Goal: Task Accomplishment & Management: Manage account settings

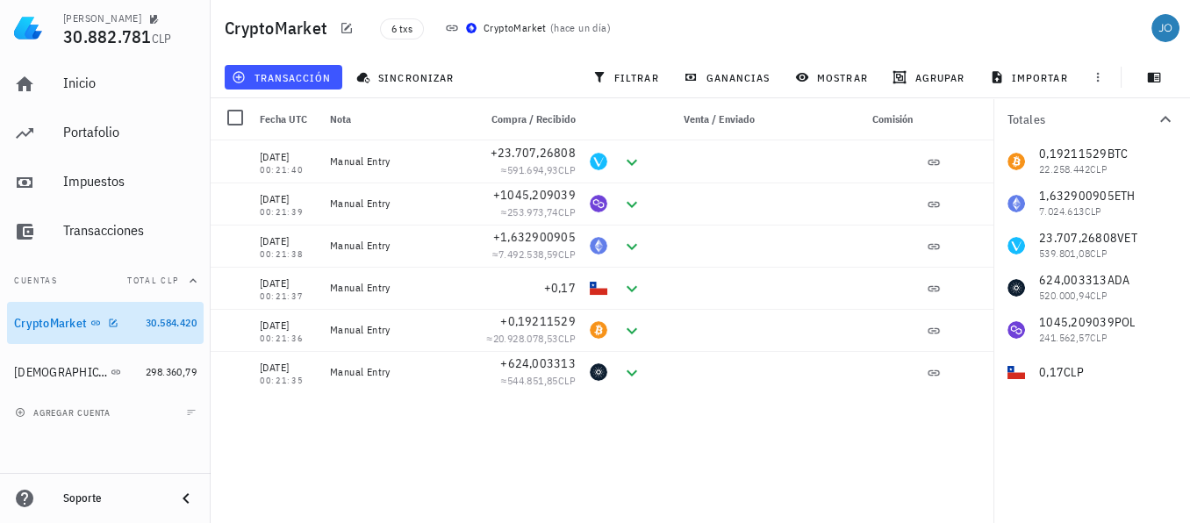
click at [46, 324] on div "CryptoMarket" at bounding box center [50, 323] width 73 height 15
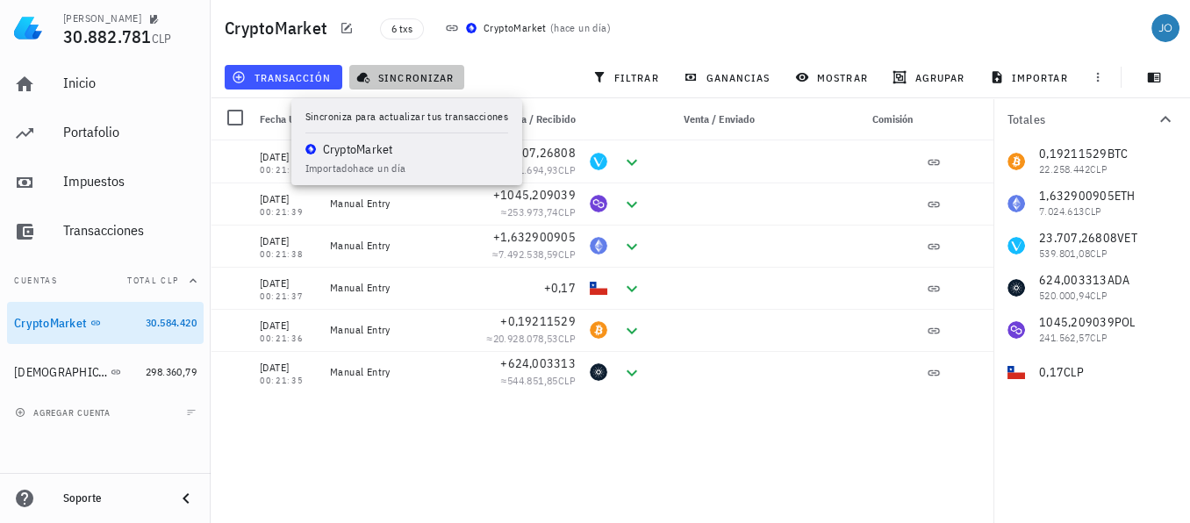
click at [423, 81] on span "sincronizar" at bounding box center [407, 77] width 94 height 14
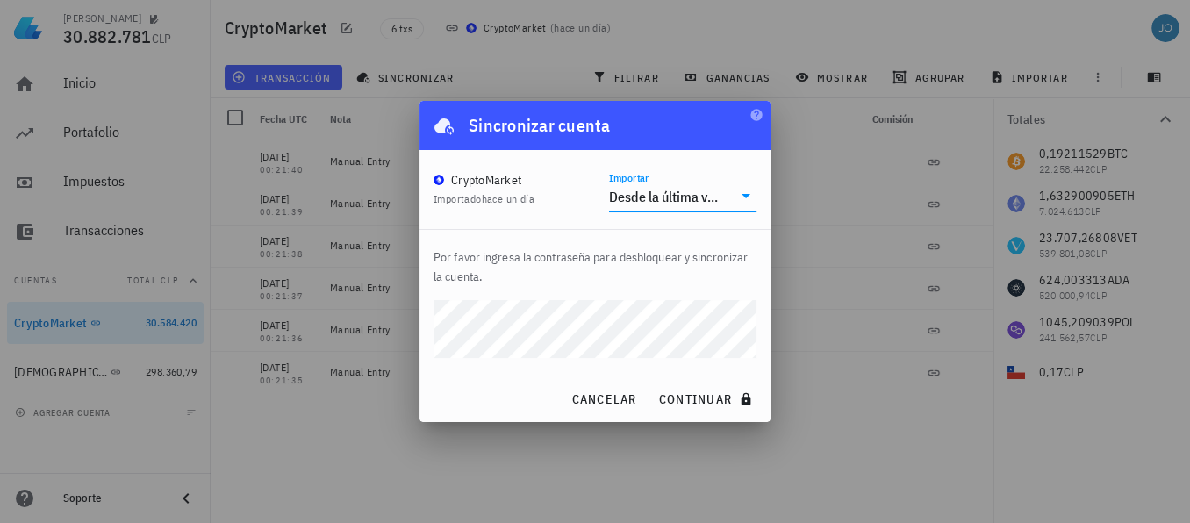
click at [727, 188] on input "Importar" at bounding box center [727, 197] width 9 height 28
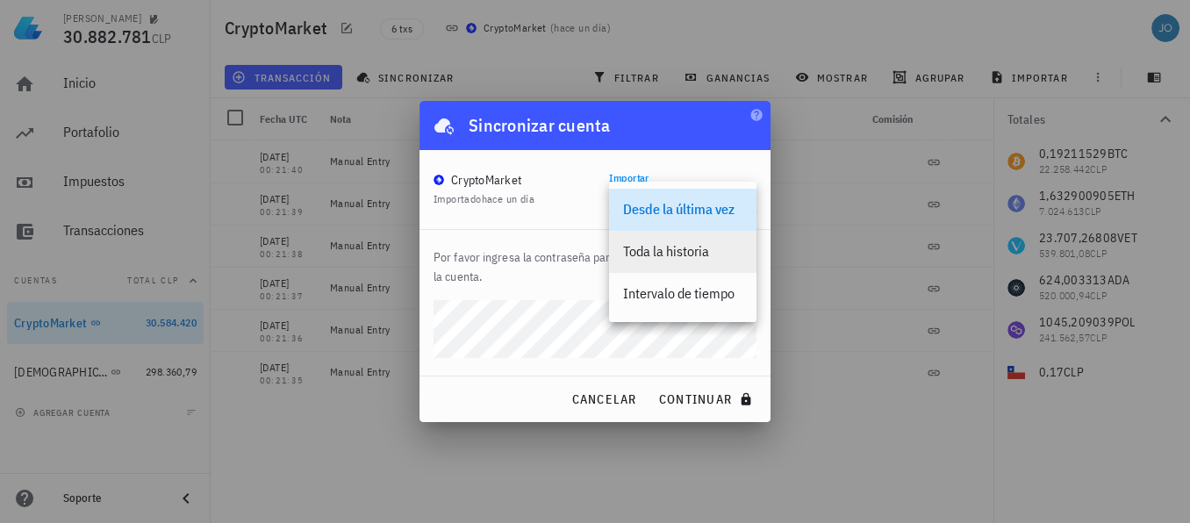
click at [698, 254] on div "Toda la historia" at bounding box center [682, 251] width 119 height 17
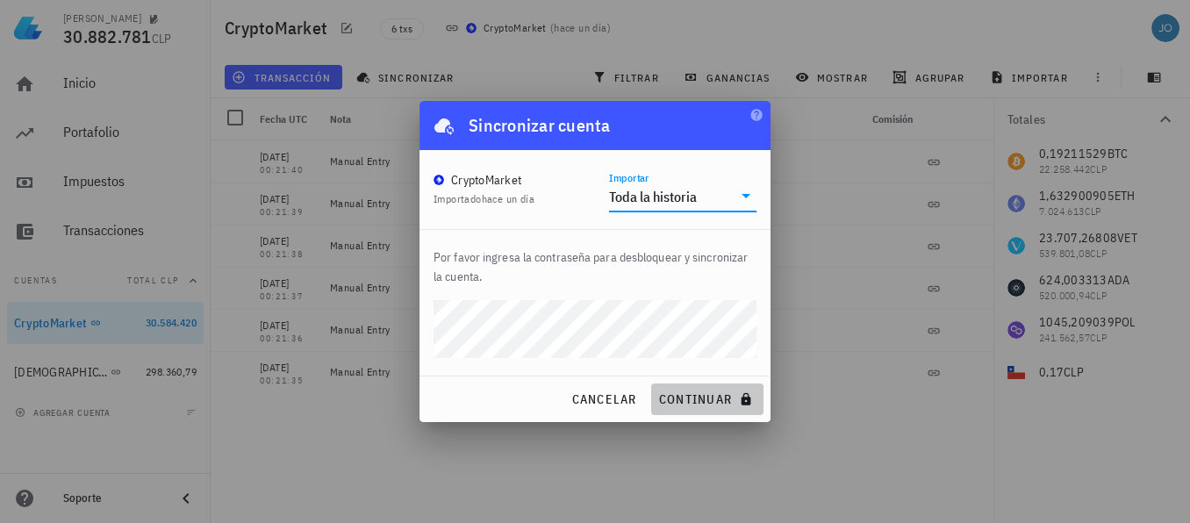
click at [691, 401] on span "continuar" at bounding box center [707, 399] width 98 height 16
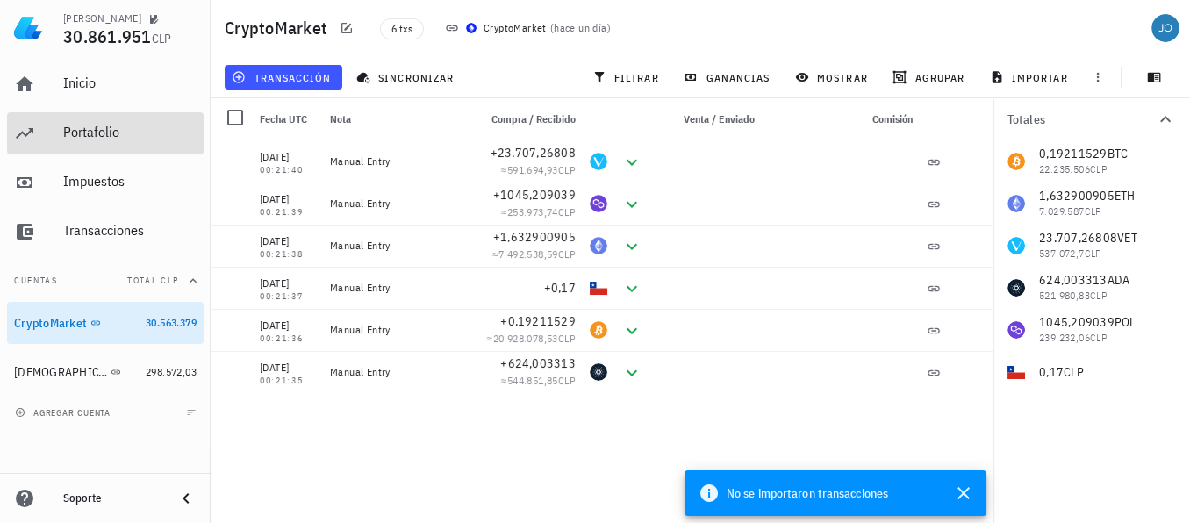
click at [73, 118] on div "Portafolio" at bounding box center [129, 132] width 133 height 39
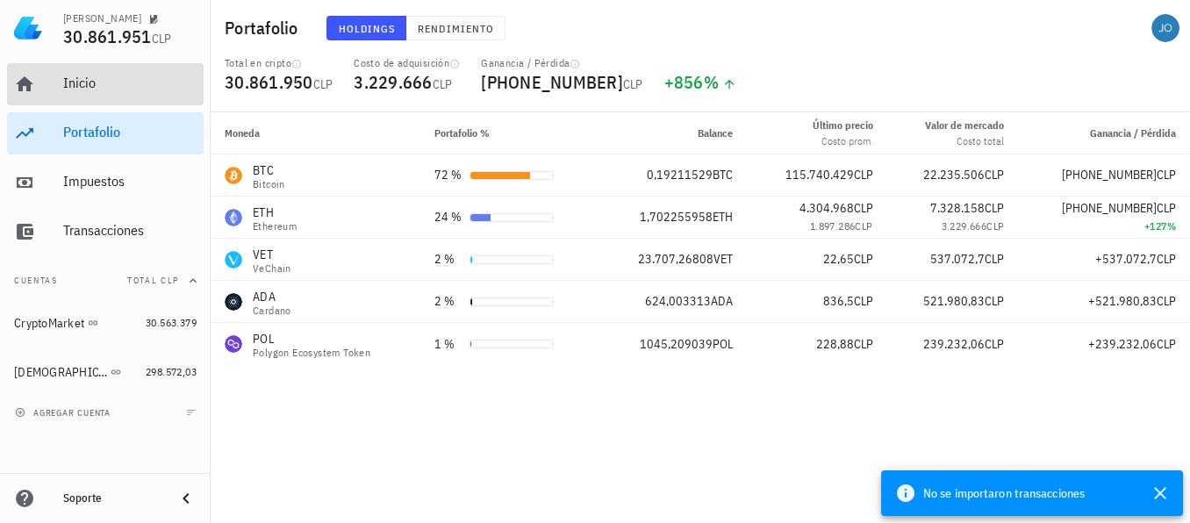
click at [88, 82] on div "Inicio" at bounding box center [129, 83] width 133 height 17
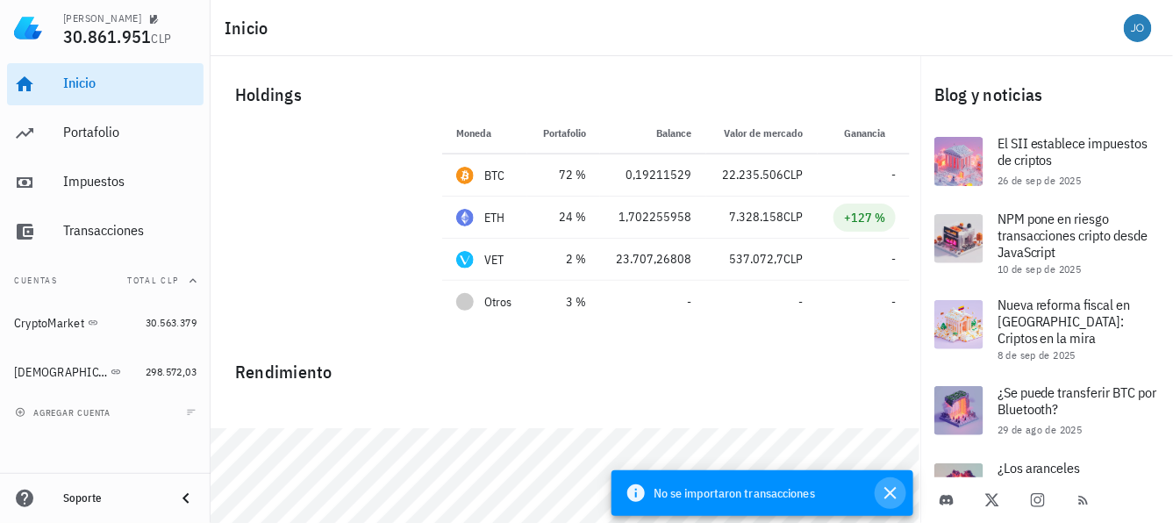
click at [892, 490] on icon "button" at bounding box center [890, 493] width 21 height 21
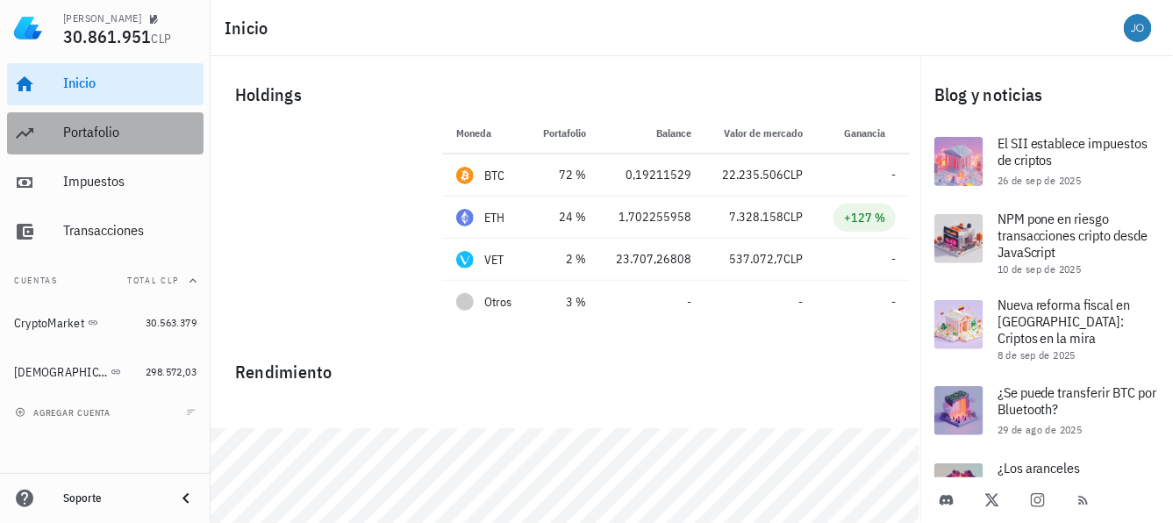
click at [74, 134] on div "Portafolio" at bounding box center [129, 132] width 133 height 17
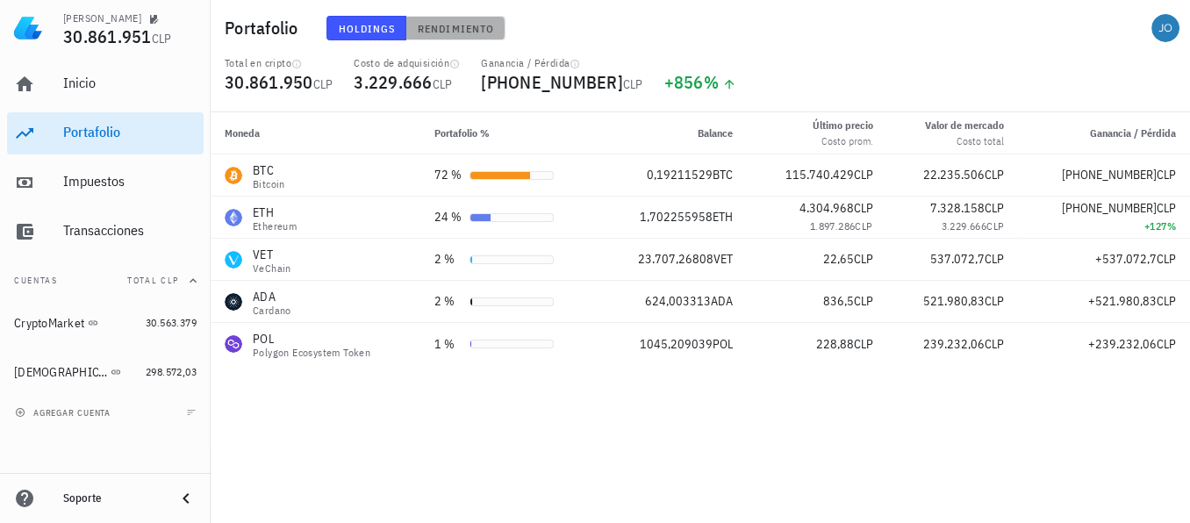
click at [451, 32] on span "Rendimiento" at bounding box center [455, 28] width 77 height 13
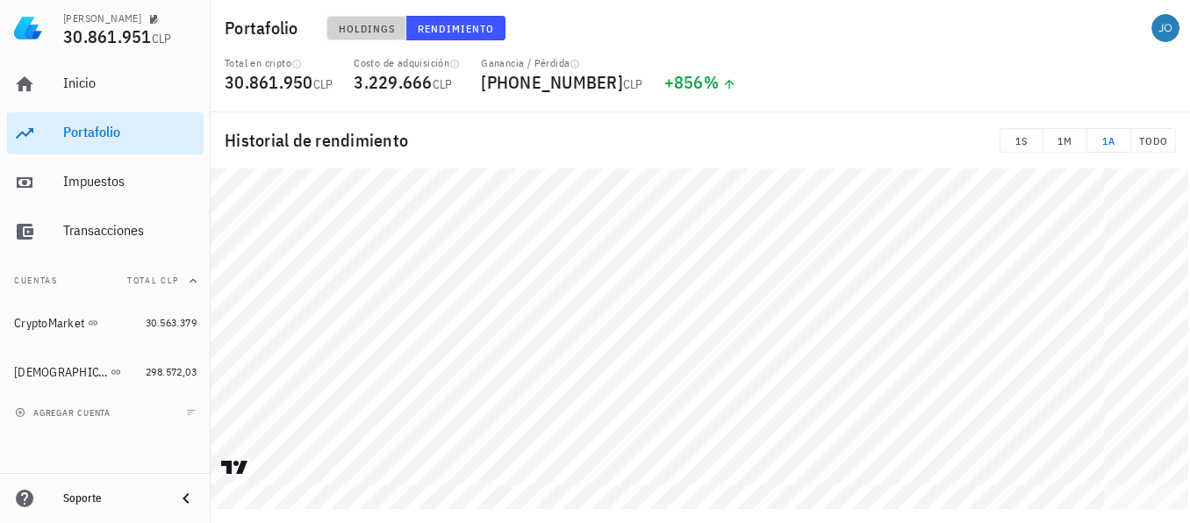
click at [362, 28] on span "Holdings" at bounding box center [367, 28] width 58 height 13
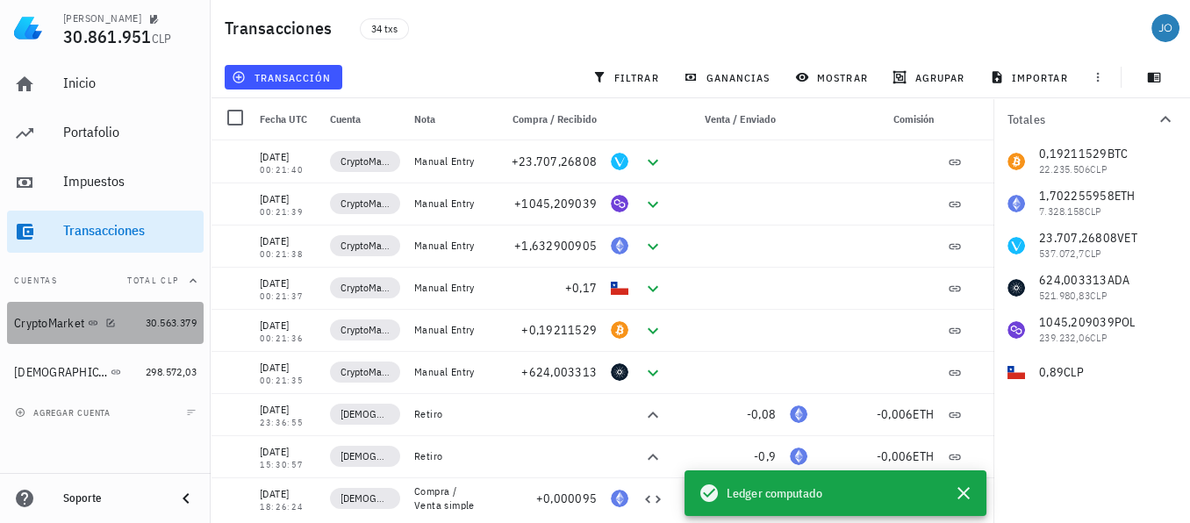
click at [41, 328] on div "CryptoMarket" at bounding box center [49, 323] width 70 height 15
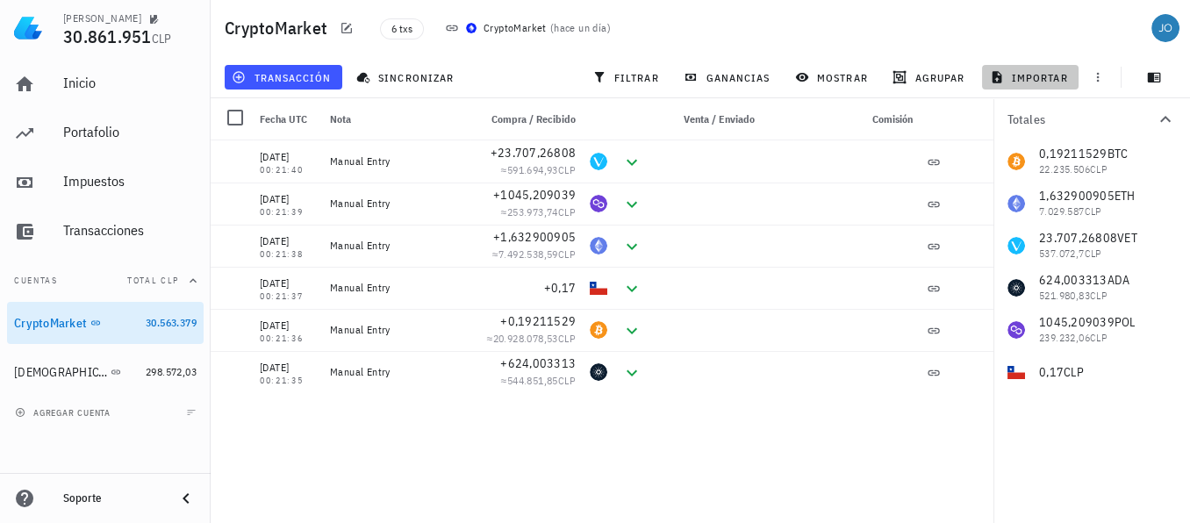
click at [1032, 72] on span "importar" at bounding box center [1030, 77] width 75 height 14
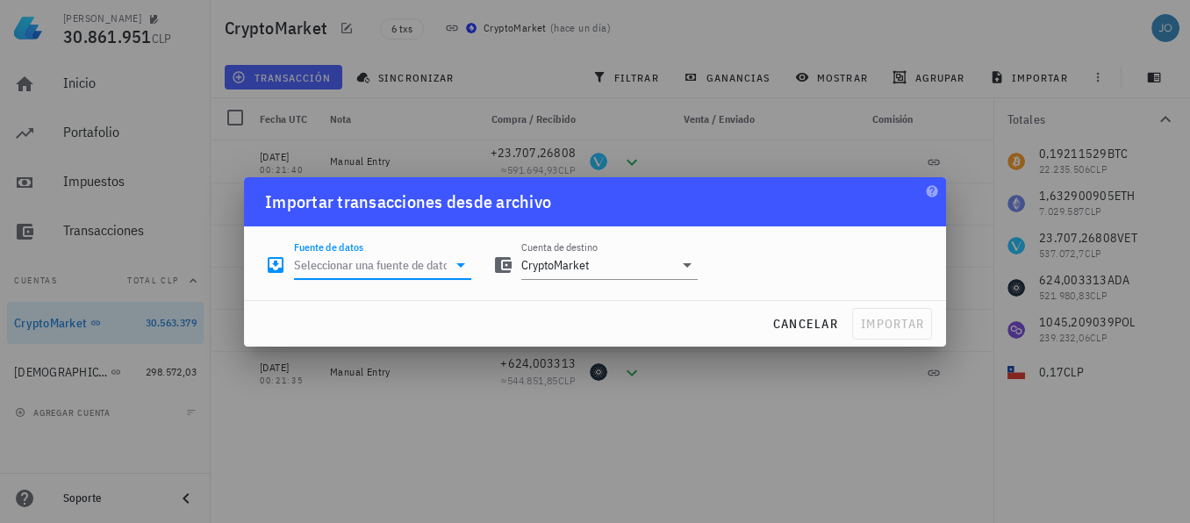
click at [424, 259] on input "Fuente de datos" at bounding box center [370, 265] width 153 height 28
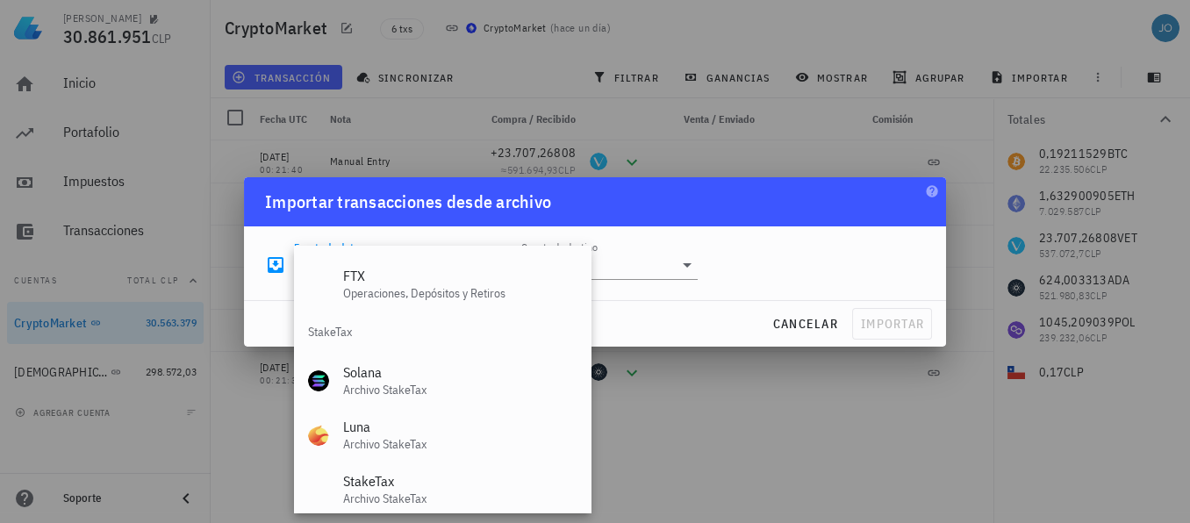
scroll to position [731, 0]
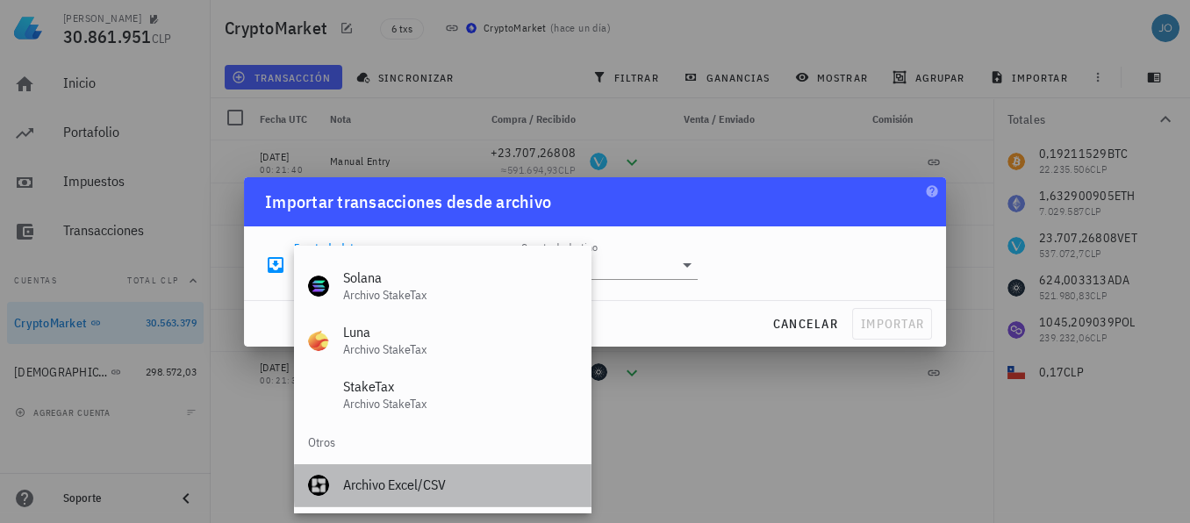
click at [387, 476] on div "Archivo Excel/CSV" at bounding box center [459, 484] width 233 height 17
type input "Archivo Excel/CSV"
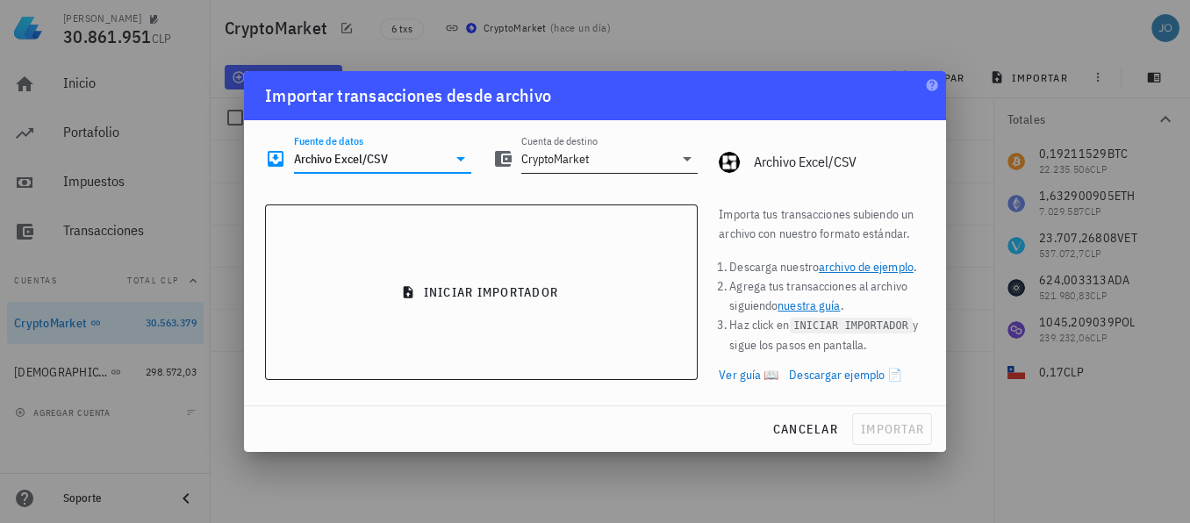
click at [603, 160] on input "CryptoMarket" at bounding box center [597, 159] width 153 height 28
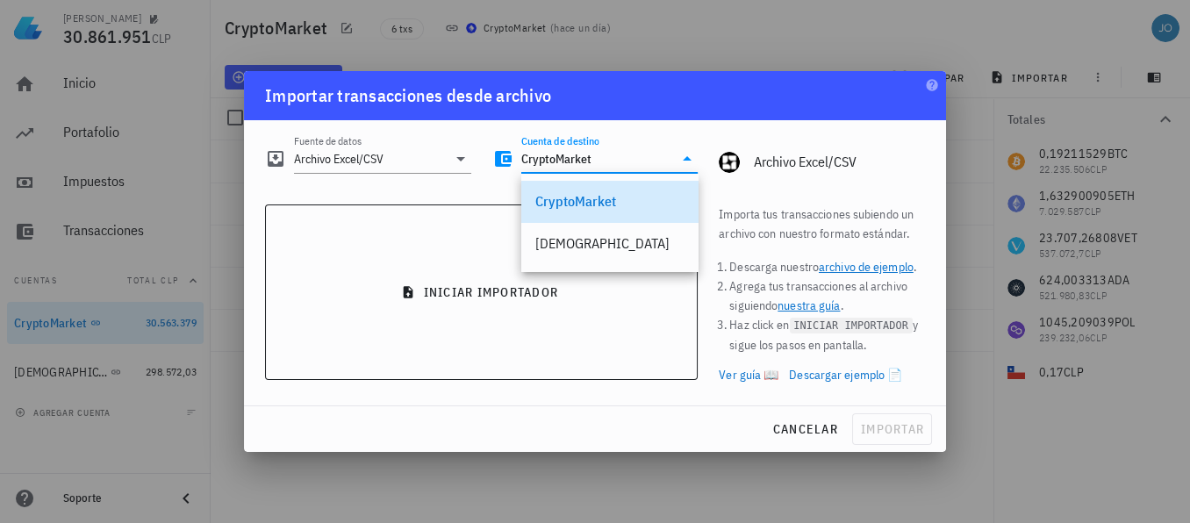
click at [603, 160] on input "CryptoMarket" at bounding box center [597, 159] width 153 height 28
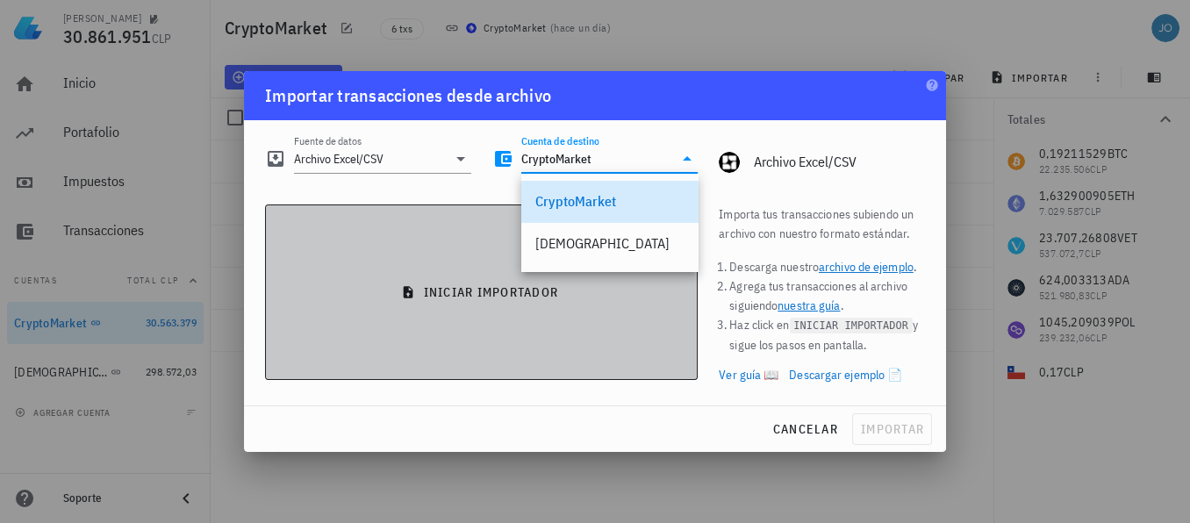
click at [506, 304] on button "iniciar importador" at bounding box center [481, 291] width 433 height 175
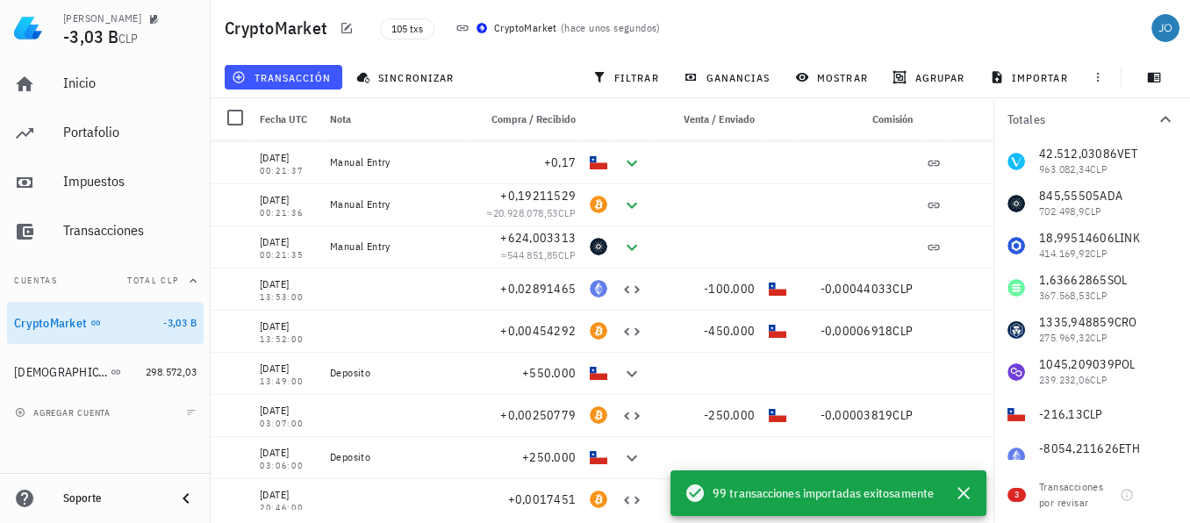
scroll to position [110, 0]
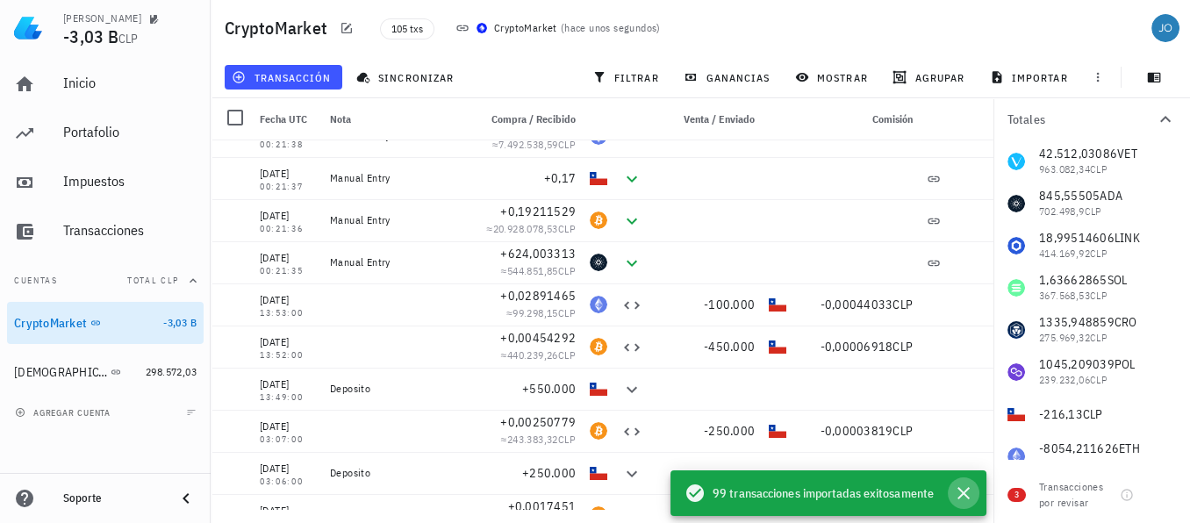
click at [964, 498] on icon "button" at bounding box center [963, 493] width 21 height 21
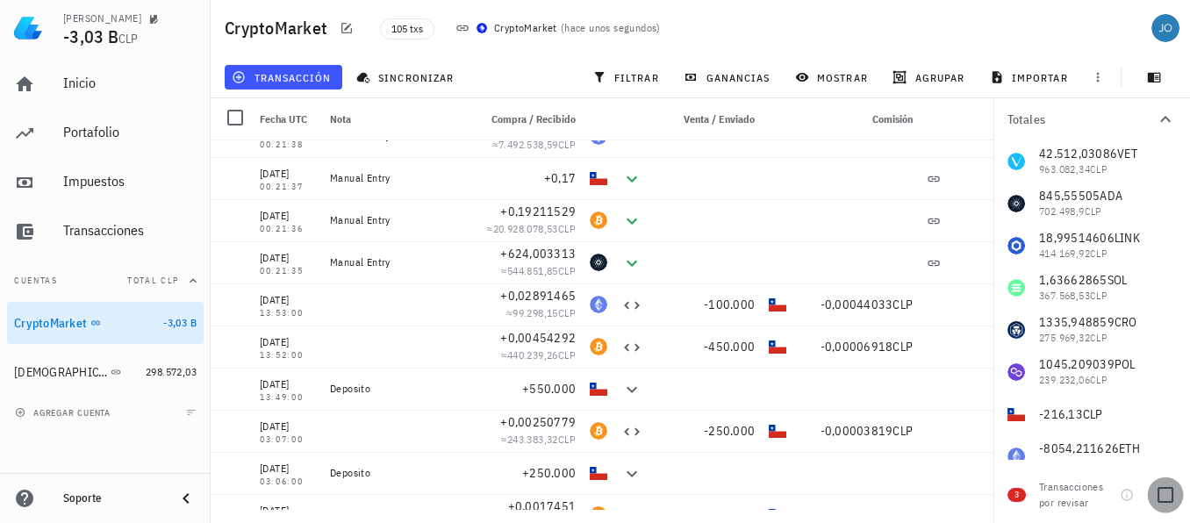
click at [1164, 493] on div at bounding box center [1165, 495] width 30 height 30
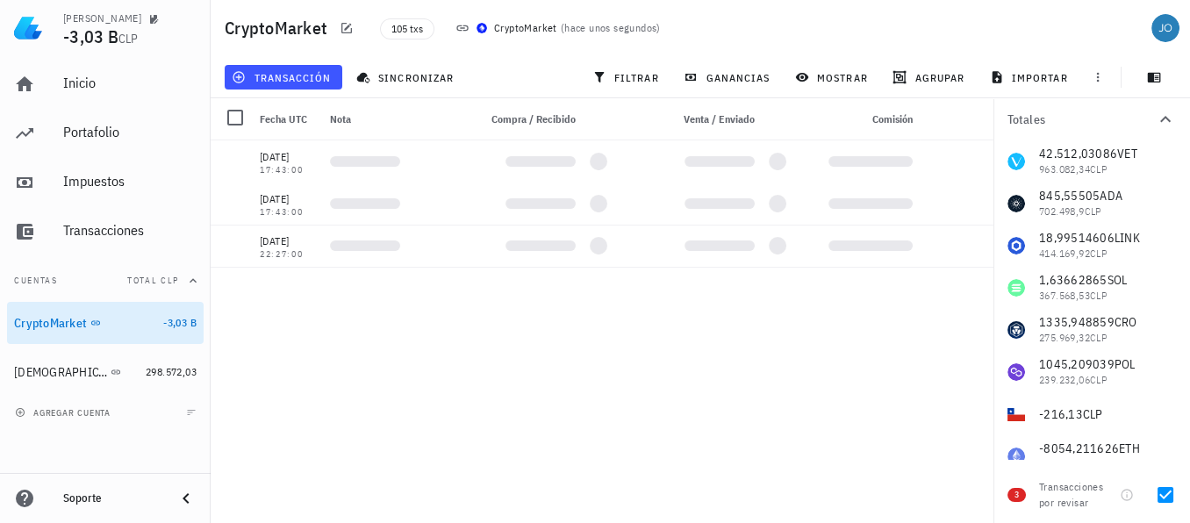
scroll to position [0, 0]
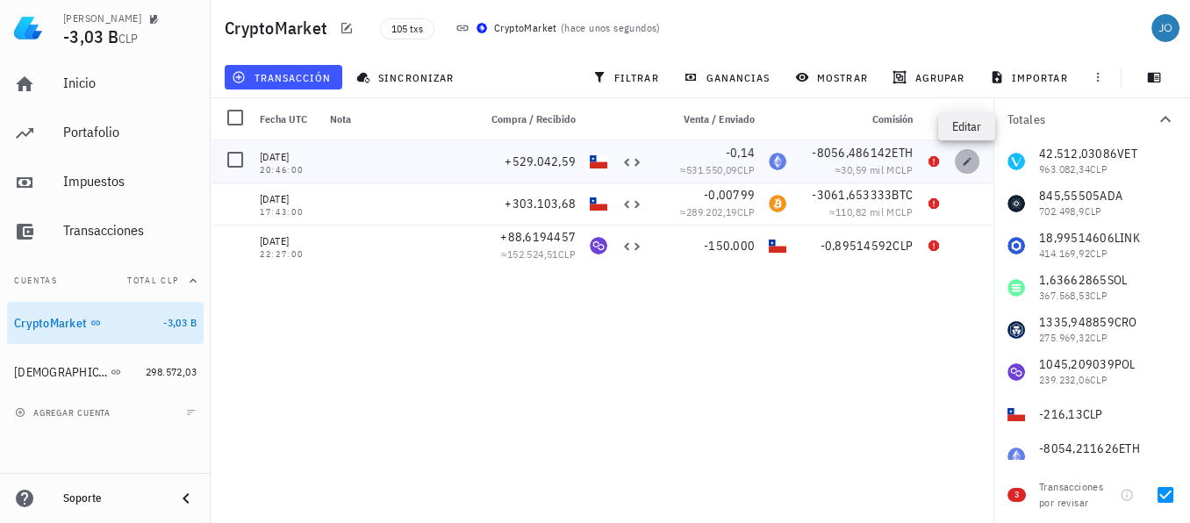
click at [962, 161] on icon "button" at bounding box center [967, 161] width 11 height 11
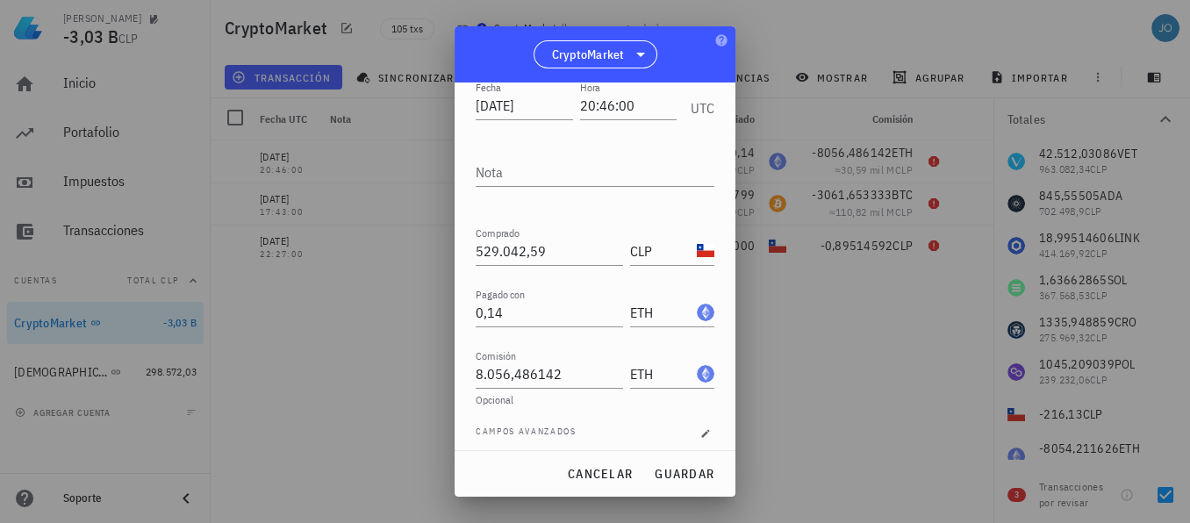
scroll to position [116, 0]
click at [621, 478] on span "cancelar" at bounding box center [600, 474] width 66 height 16
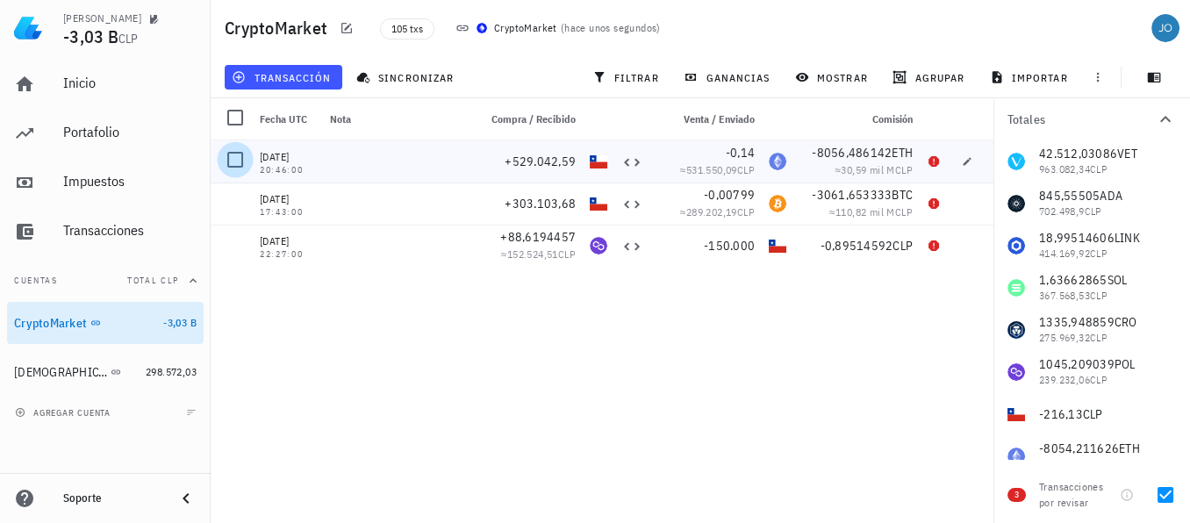
click at [234, 161] on div at bounding box center [235, 160] width 30 height 30
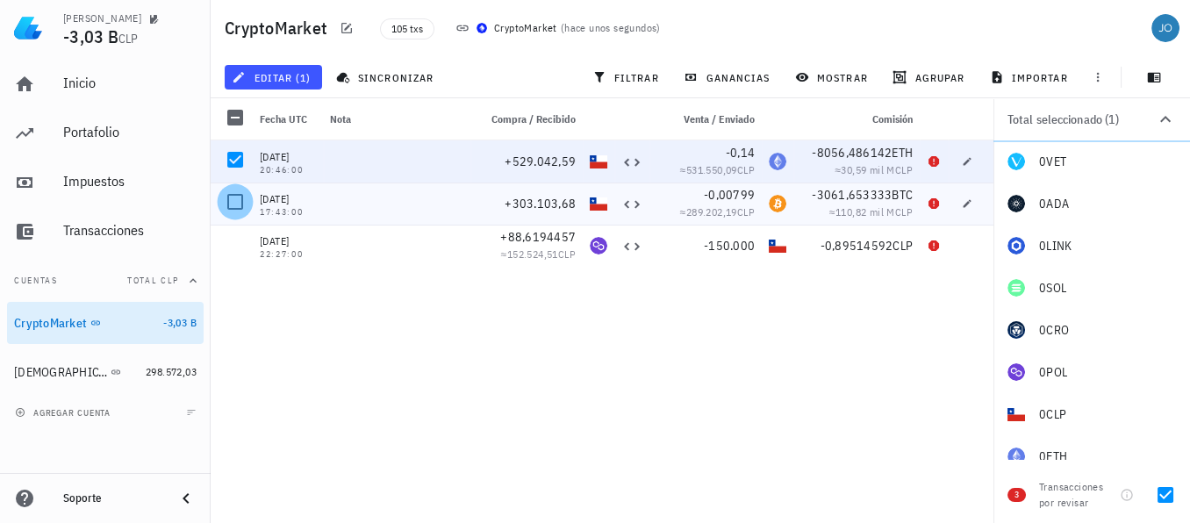
click at [237, 204] on div at bounding box center [235, 202] width 30 height 30
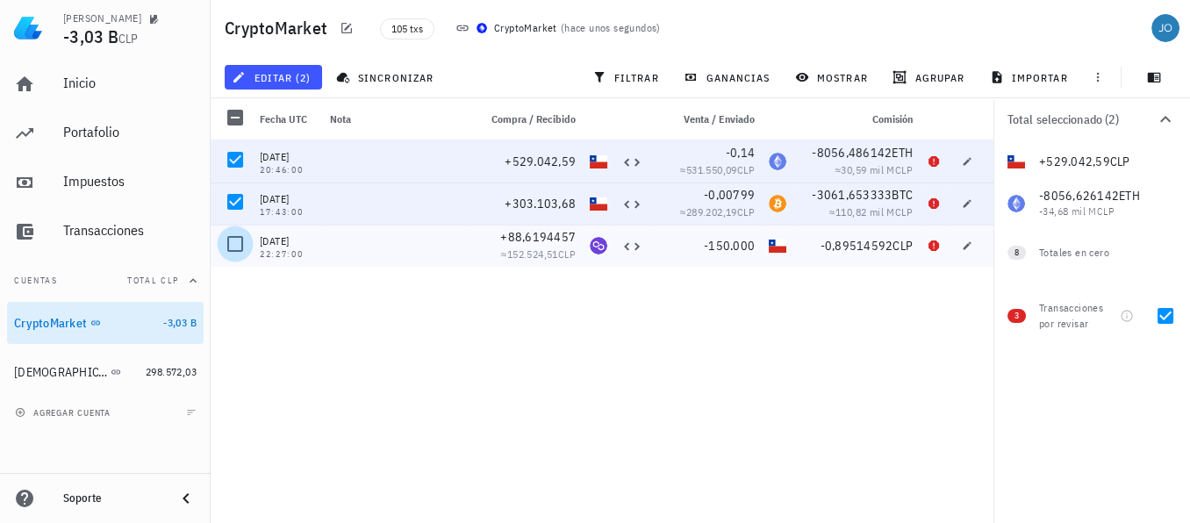
click at [233, 253] on div at bounding box center [235, 244] width 30 height 30
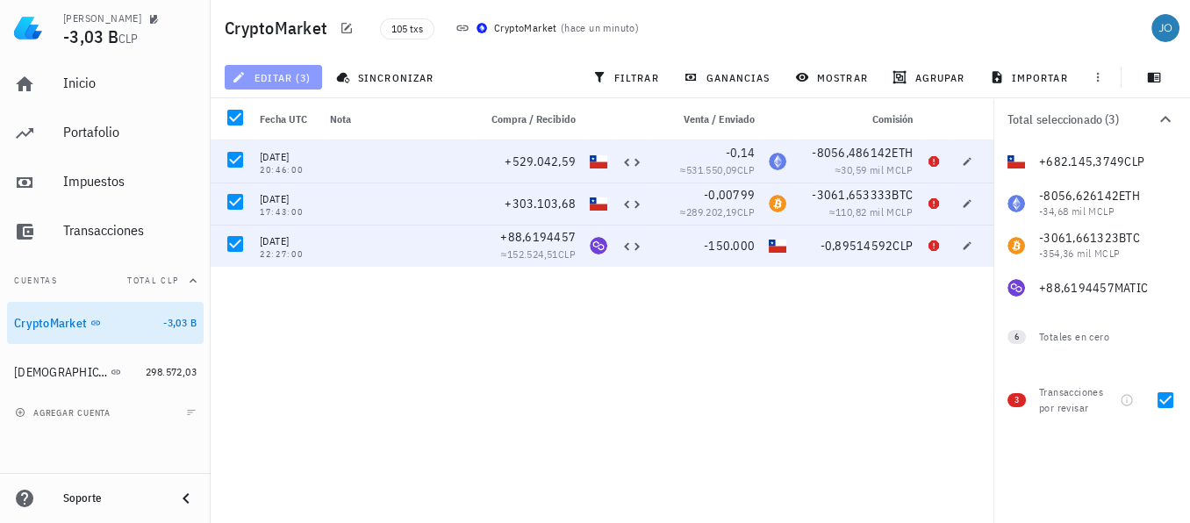
click at [290, 78] on span "editar (3)" at bounding box center [272, 77] width 75 height 14
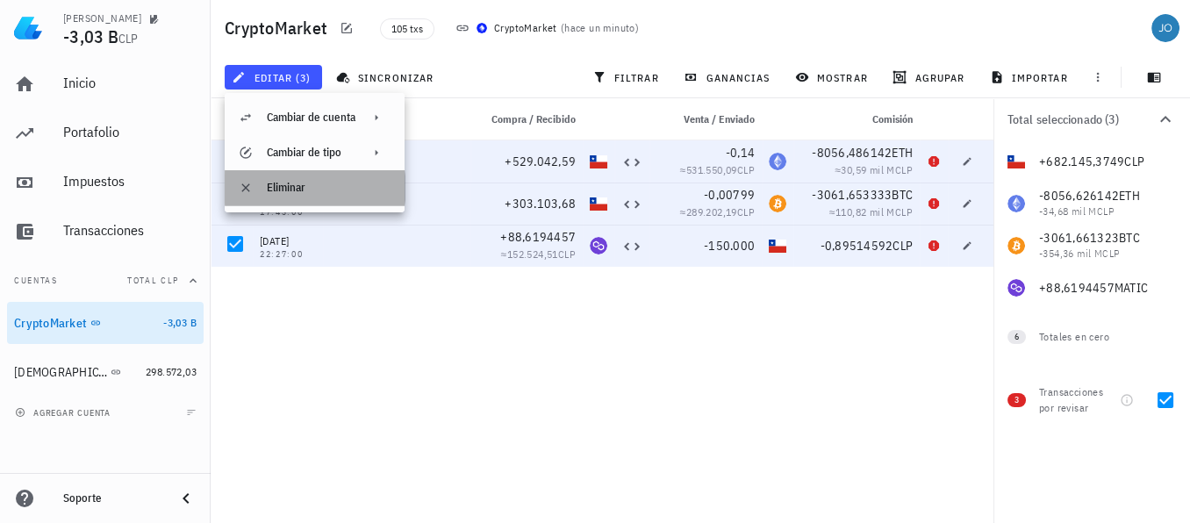
click at [276, 194] on div "Eliminar" at bounding box center [329, 188] width 124 height 14
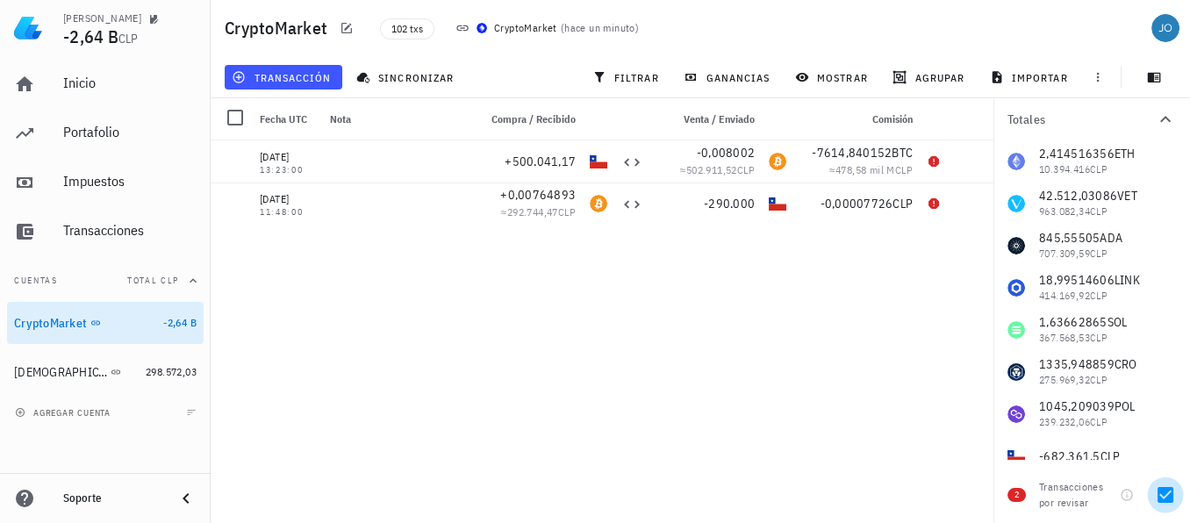
click at [1161, 489] on div at bounding box center [1165, 495] width 30 height 30
click at [1161, 492] on div at bounding box center [1165, 495] width 30 height 30
click at [233, 158] on div at bounding box center [235, 160] width 30 height 30
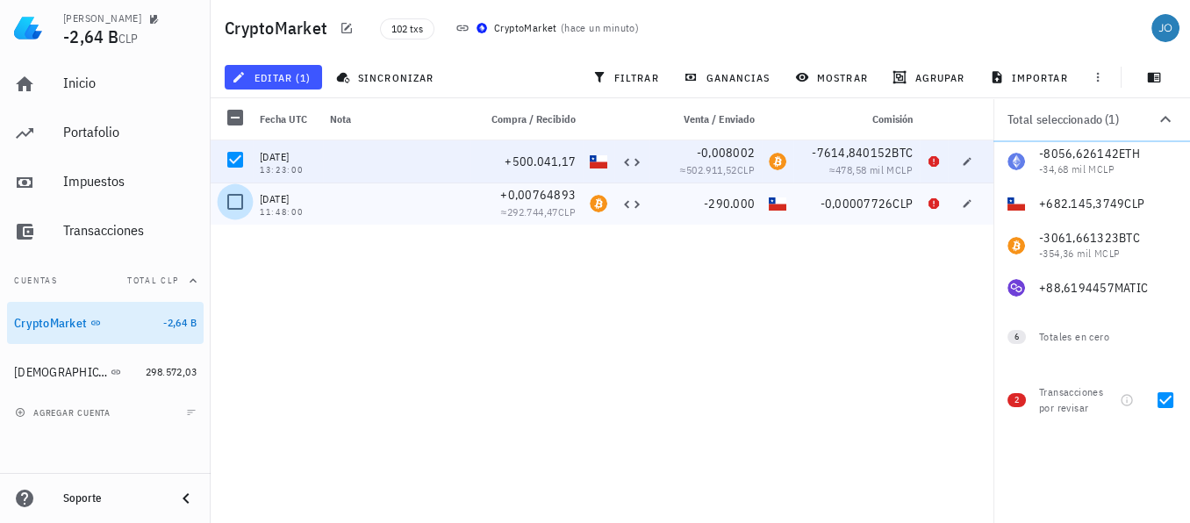
click at [233, 193] on div at bounding box center [235, 202] width 30 height 30
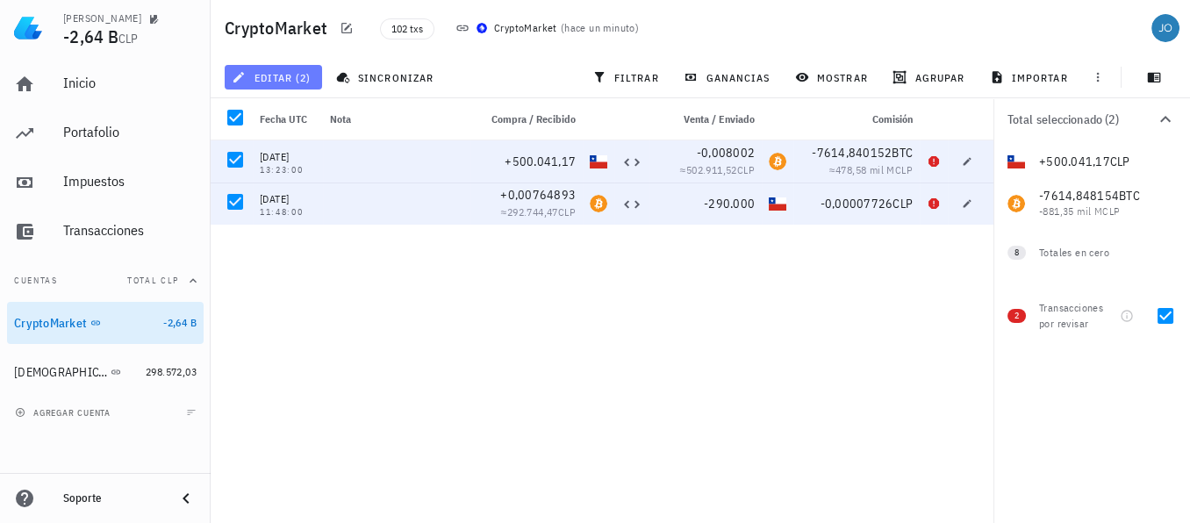
click at [295, 75] on span "editar (2)" at bounding box center [272, 77] width 75 height 14
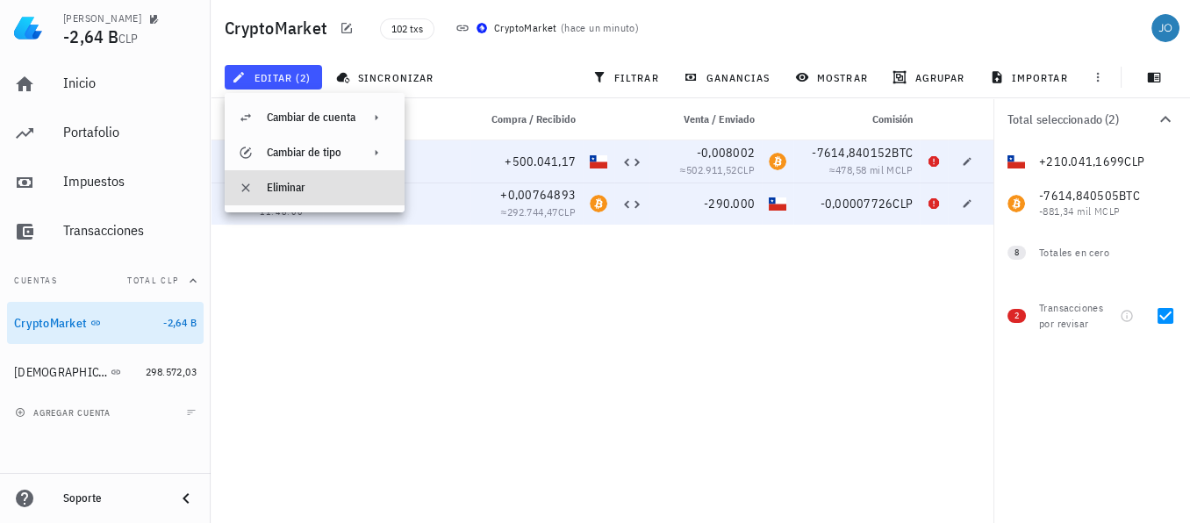
click at [290, 182] on div "Eliminar" at bounding box center [329, 188] width 124 height 14
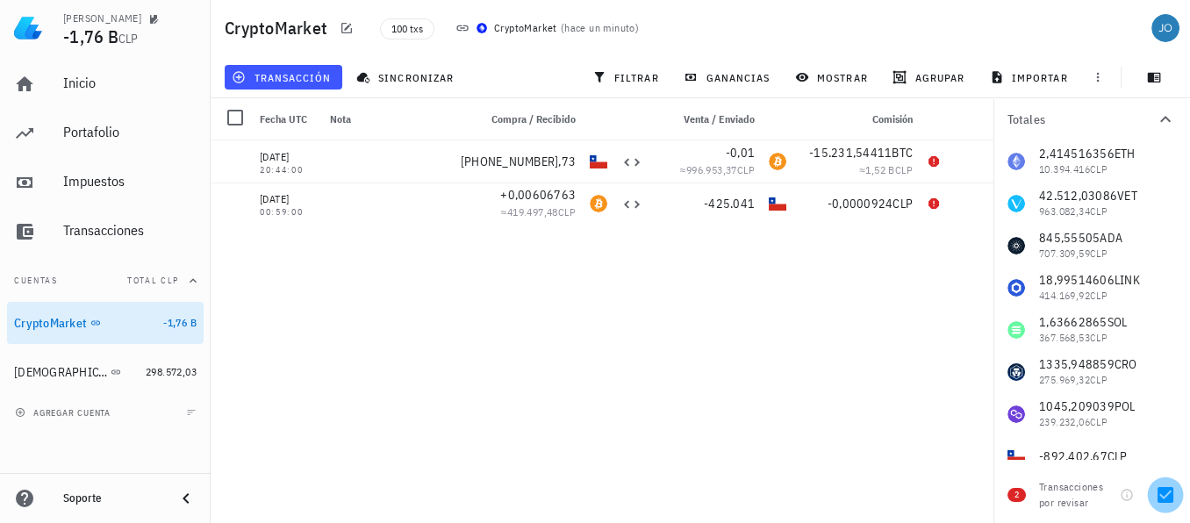
click at [1166, 492] on div at bounding box center [1165, 495] width 30 height 30
checkbox input "false"
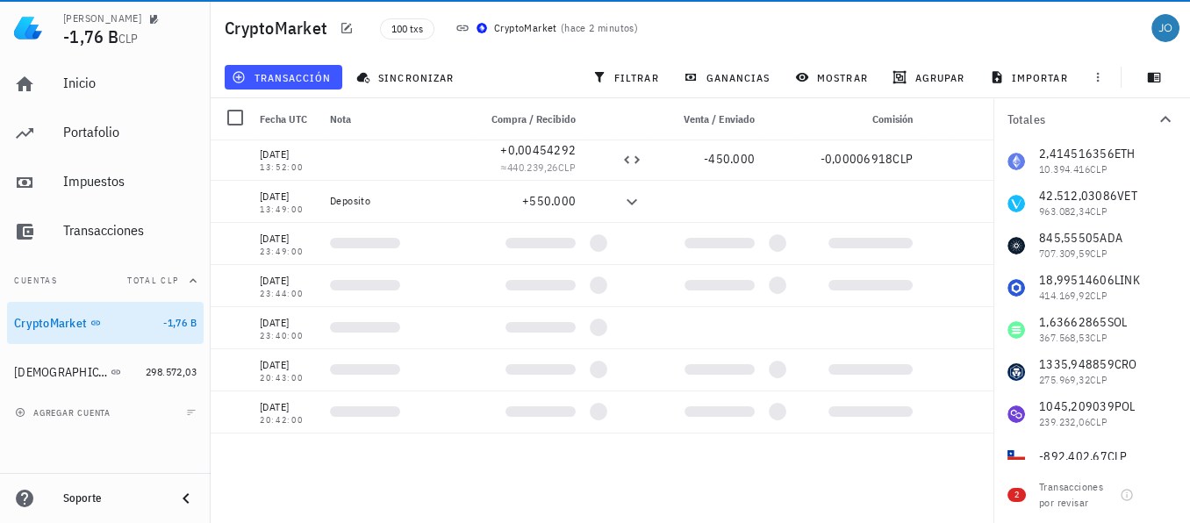
scroll to position [0, 0]
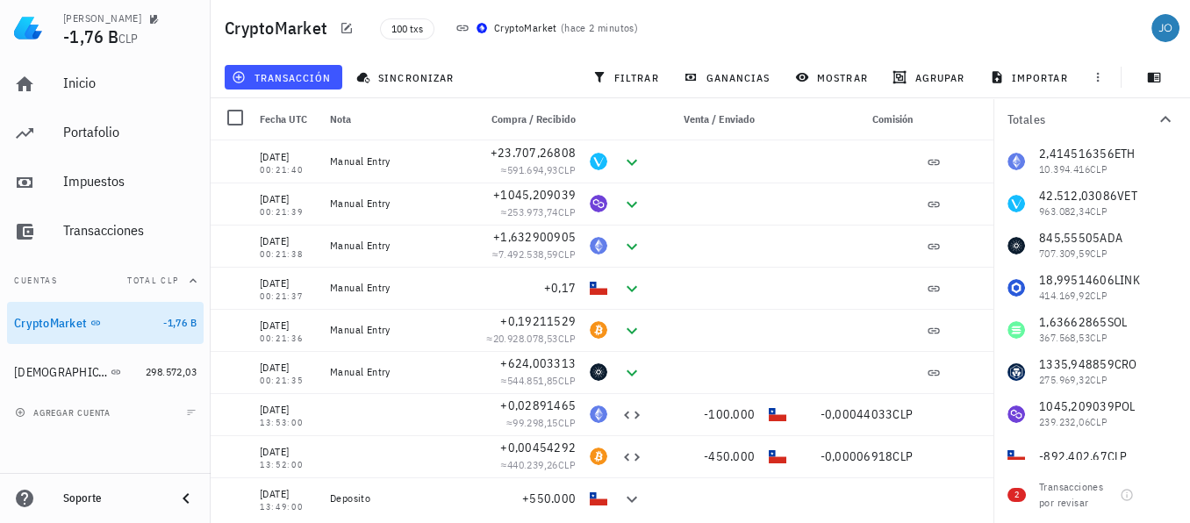
click at [891, 120] on span "Comisión" at bounding box center [892, 118] width 40 height 13
drag, startPoint x: 882, startPoint y: 118, endPoint x: 891, endPoint y: 120, distance: 9.2
click at [891, 120] on span "Comisión" at bounding box center [892, 118] width 40 height 13
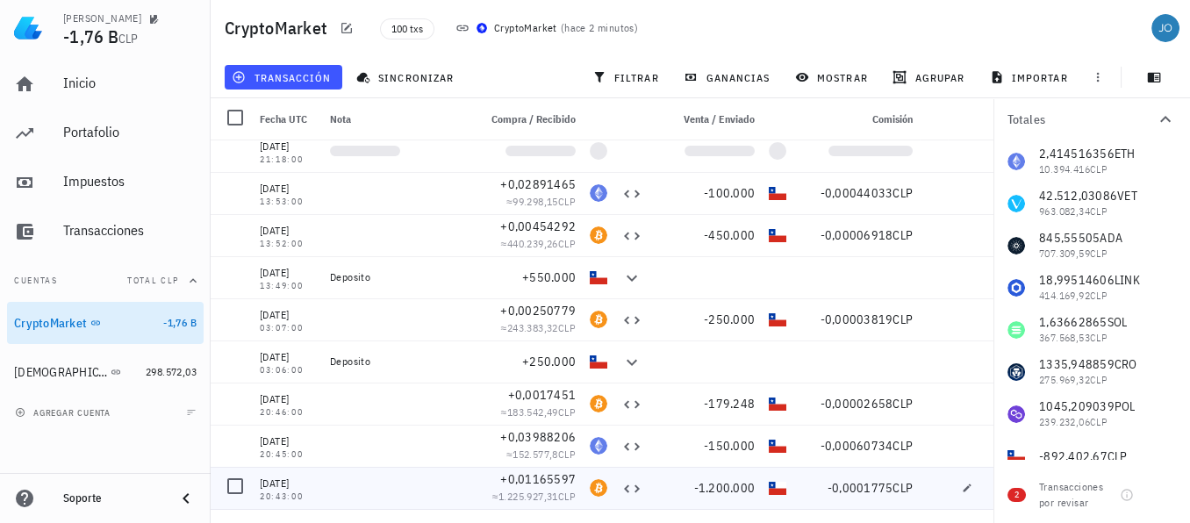
scroll to position [417, 0]
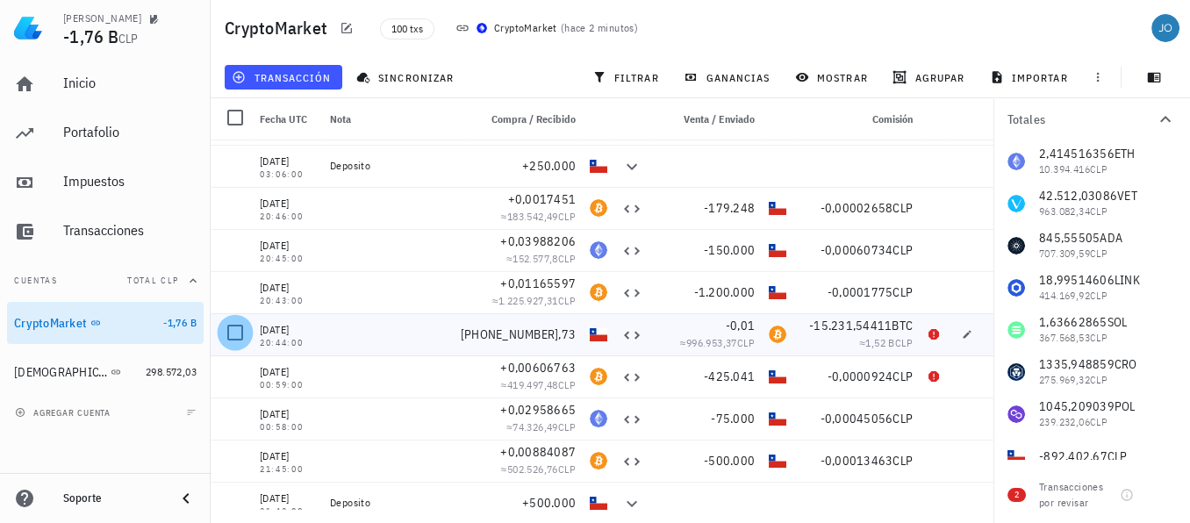
click at [239, 337] on div at bounding box center [235, 333] width 30 height 30
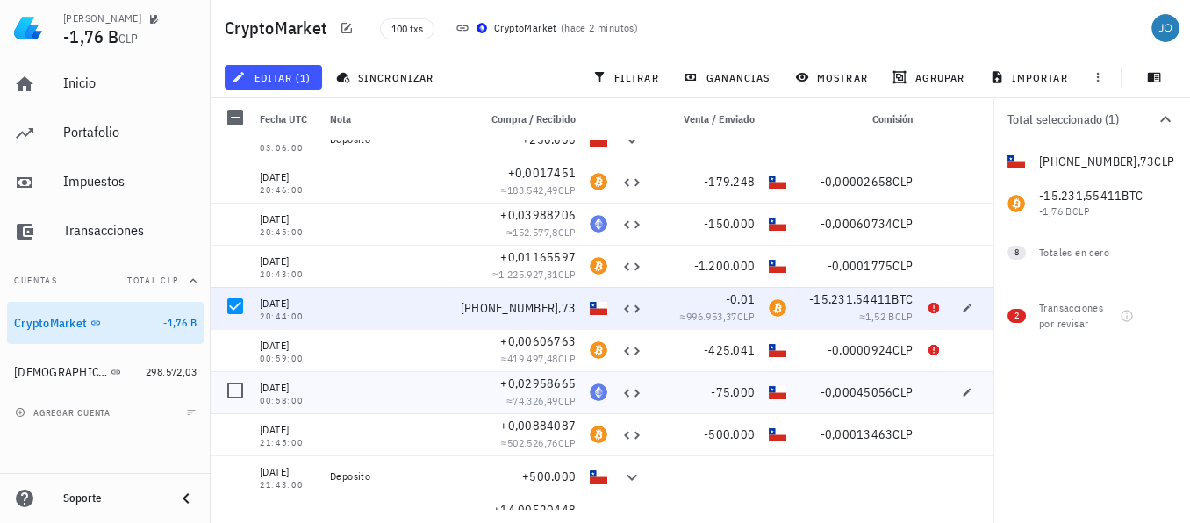
scroll to position [457, 0]
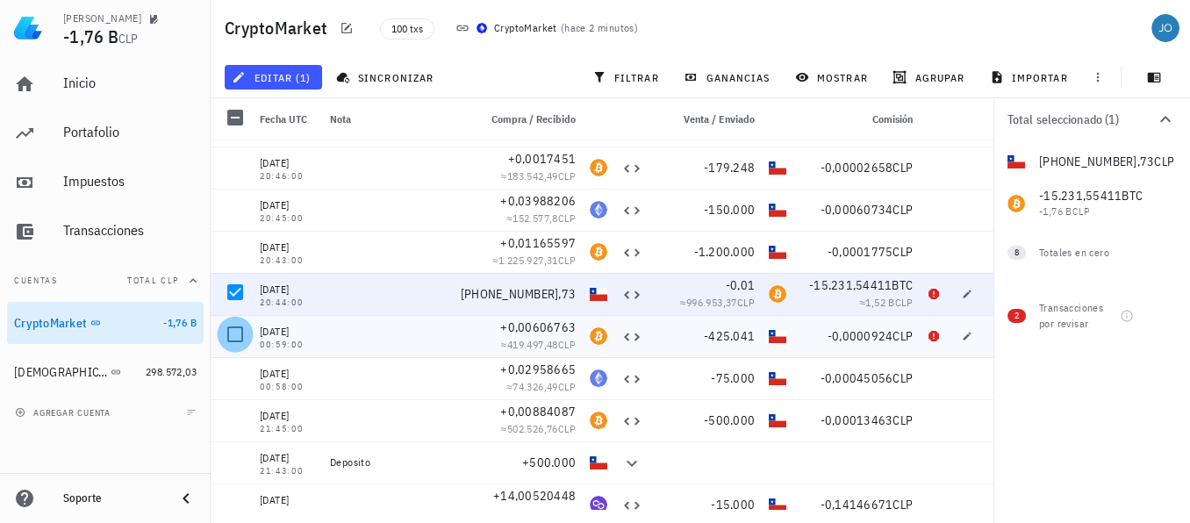
click at [235, 334] on div at bounding box center [235, 334] width 30 height 30
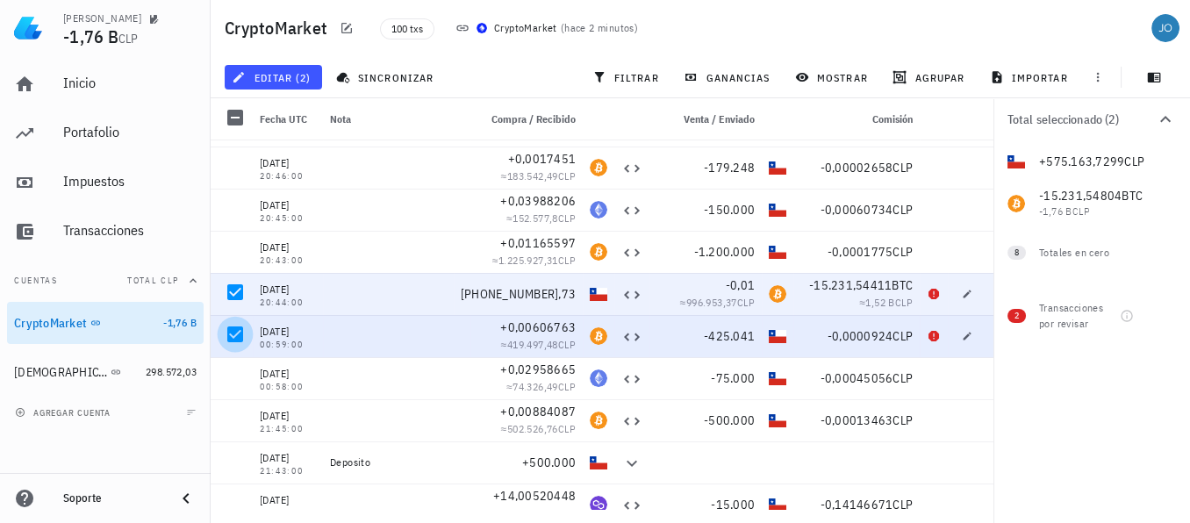
click at [233, 333] on div at bounding box center [235, 334] width 30 height 30
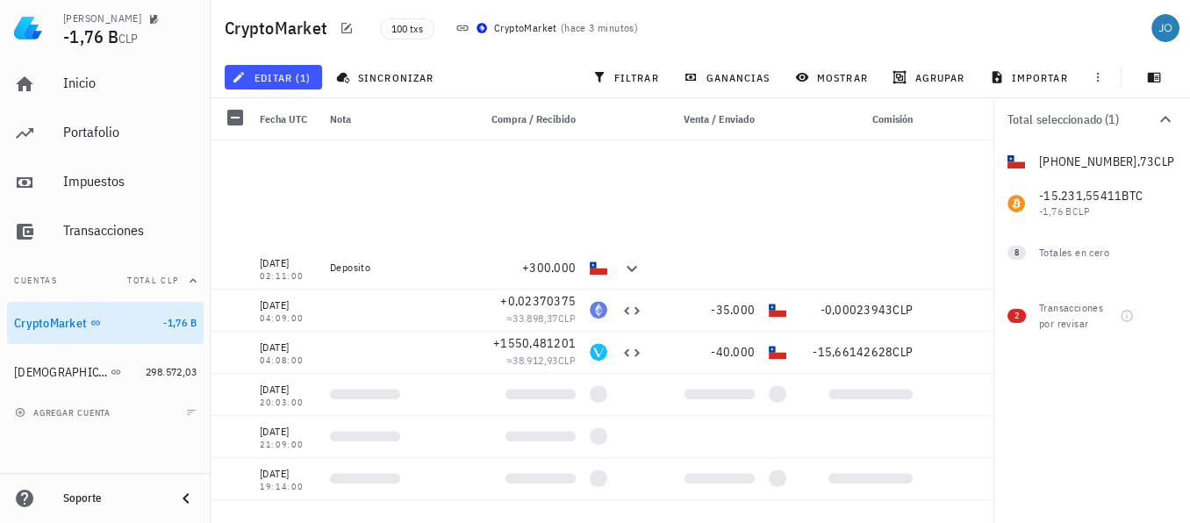
scroll to position [2453, 0]
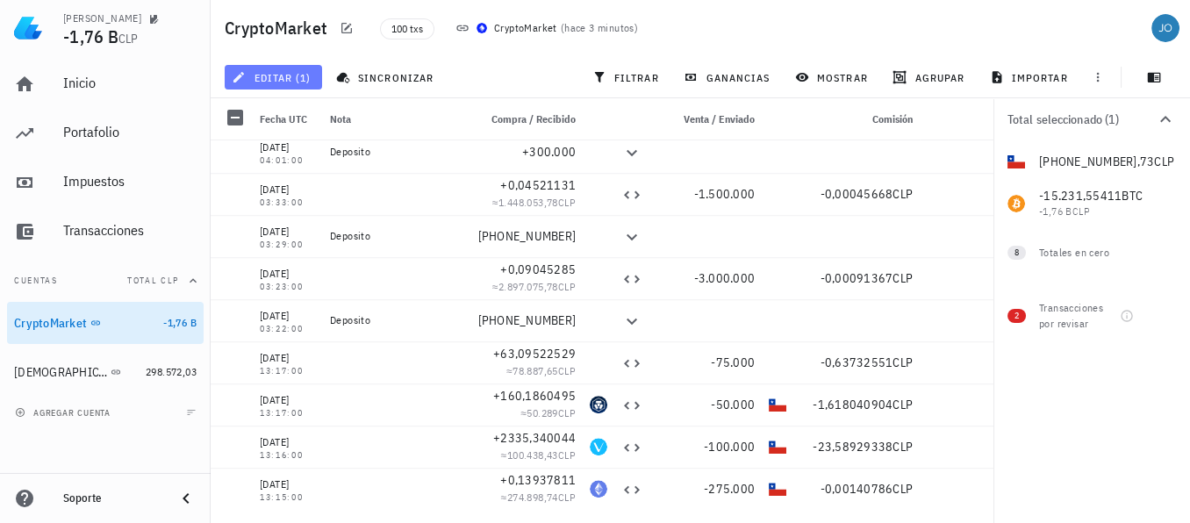
click at [290, 84] on button "editar (1)" at bounding box center [273, 77] width 97 height 25
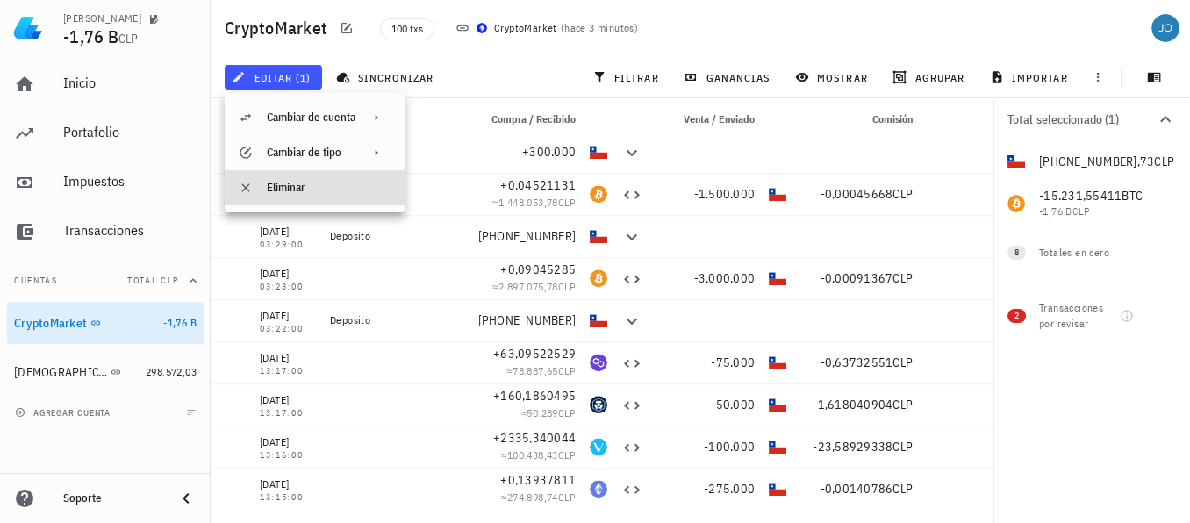
click at [294, 188] on div "Eliminar" at bounding box center [329, 188] width 124 height 14
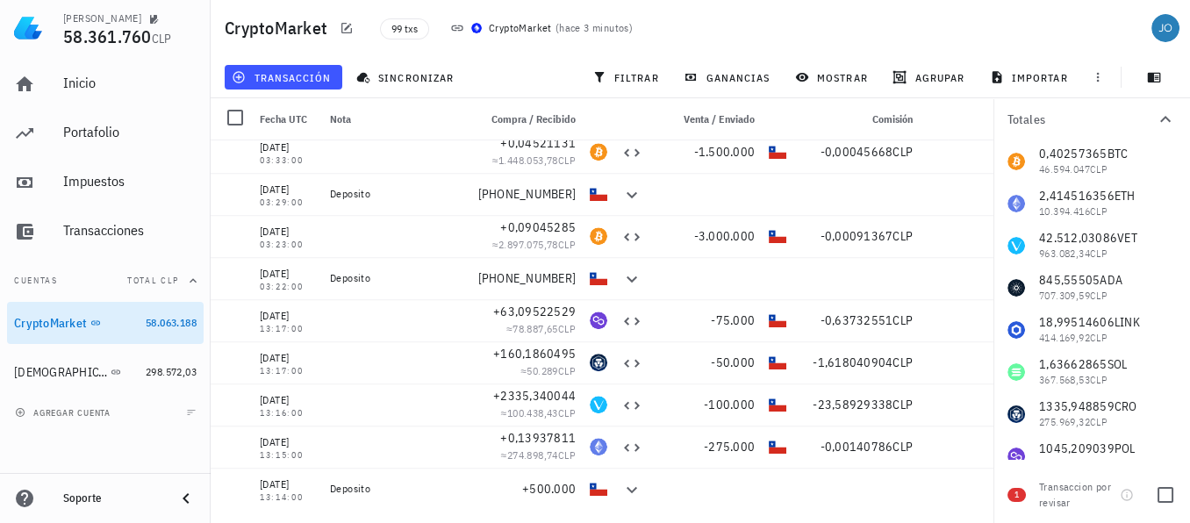
click at [1021, 491] on span "1" at bounding box center [1016, 495] width 18 height 14
click at [1172, 493] on div at bounding box center [1165, 495] width 30 height 30
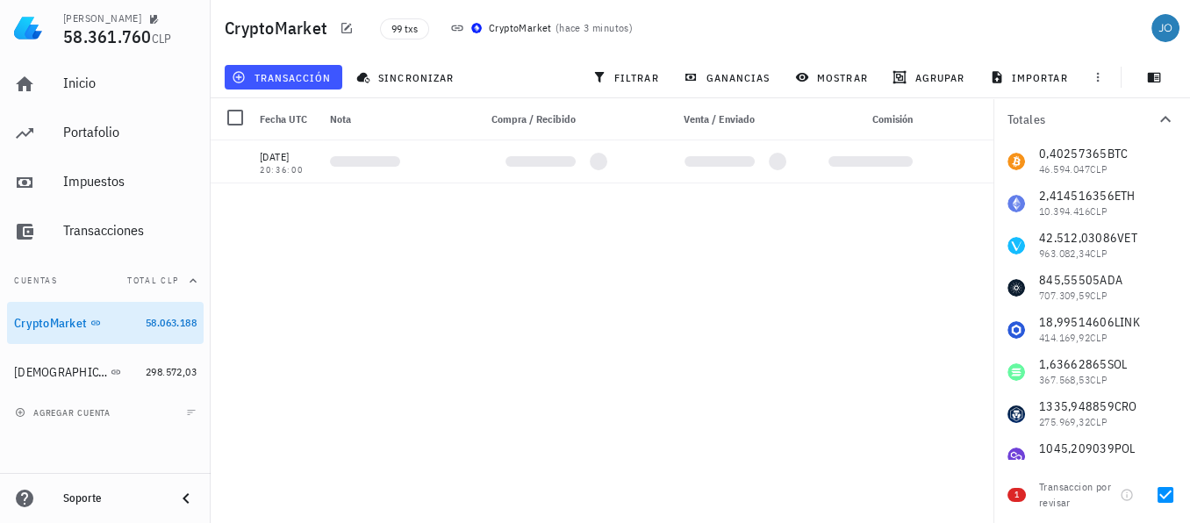
scroll to position [0, 0]
click at [588, 348] on div "[DATE] 20:36:00 [DATE] 13:15:00 [DATE] 02:17:00 [DATE] 02:16:00 [DATE] 02:15:00…" at bounding box center [602, 324] width 783 height 369
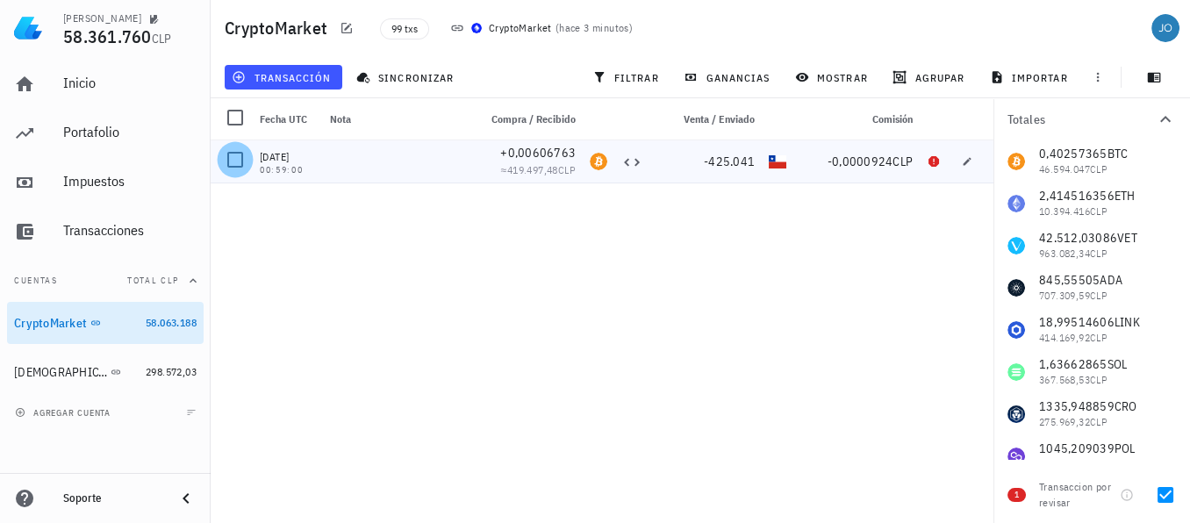
click at [235, 151] on div at bounding box center [235, 160] width 30 height 30
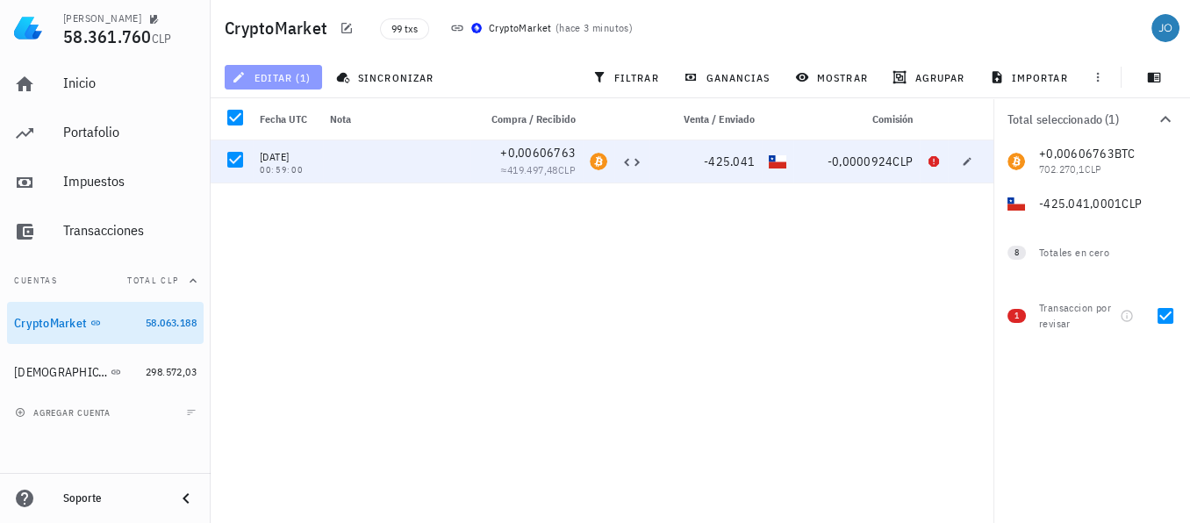
click at [283, 75] on span "editar (1)" at bounding box center [272, 77] width 75 height 14
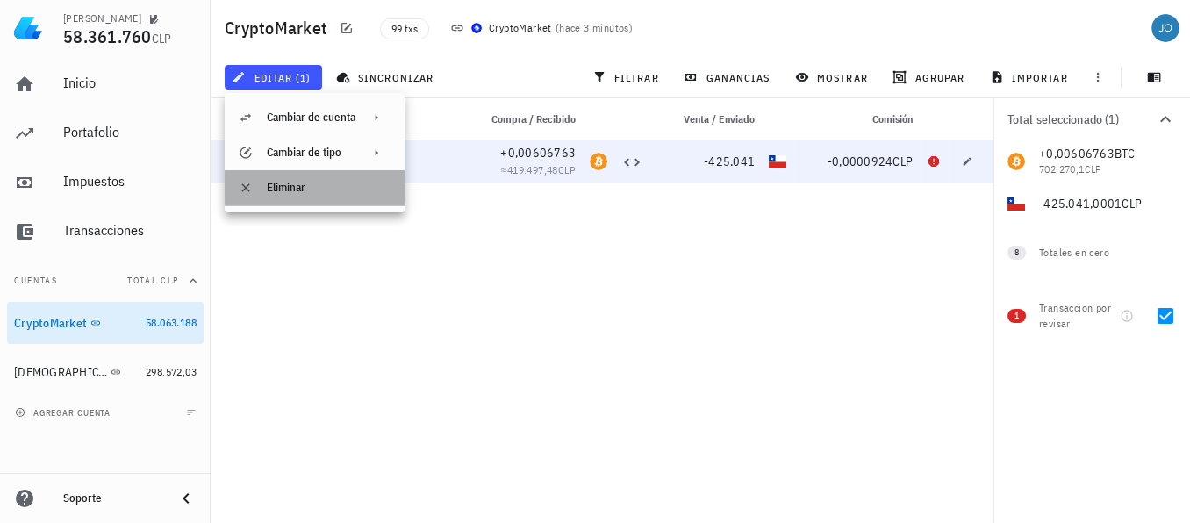
click at [288, 181] on div "Eliminar" at bounding box center [329, 188] width 124 height 14
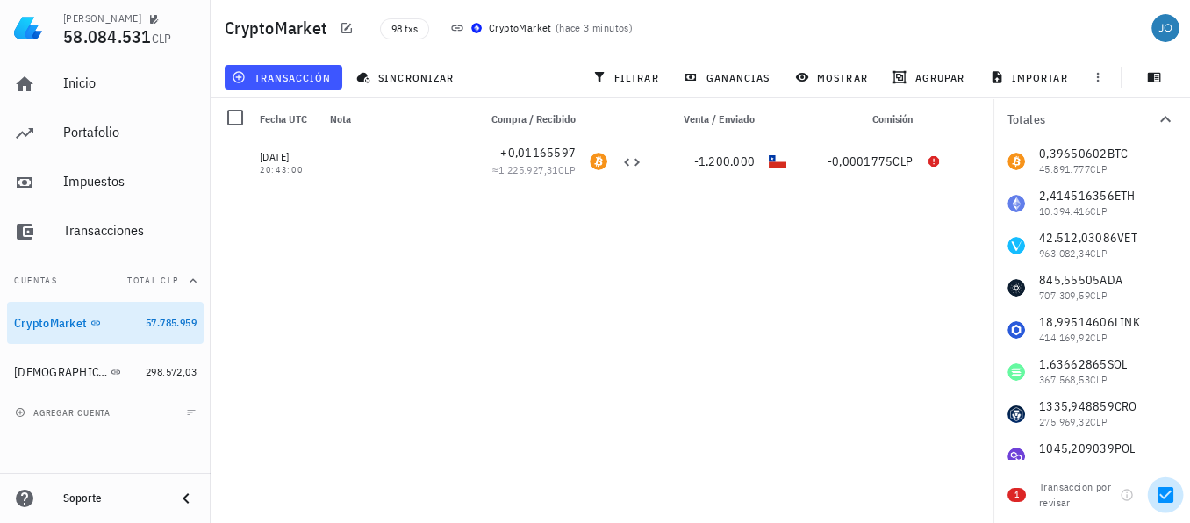
click at [1168, 495] on div at bounding box center [1165, 495] width 30 height 30
checkbox input "false"
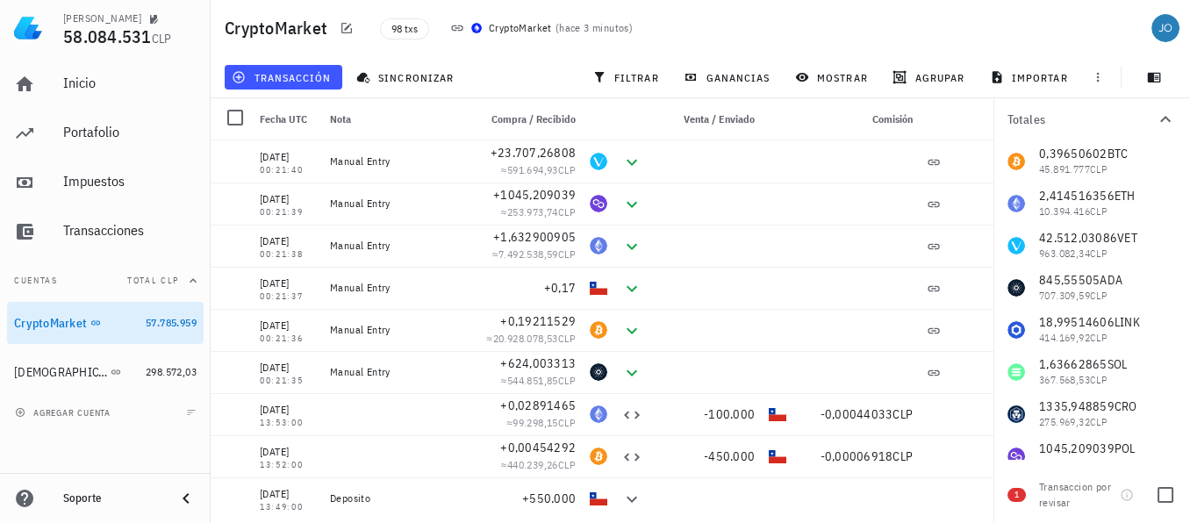
click at [1021, 497] on span "1" at bounding box center [1016, 495] width 18 height 14
click at [1160, 491] on div at bounding box center [1165, 495] width 30 height 30
checkbox input "true"
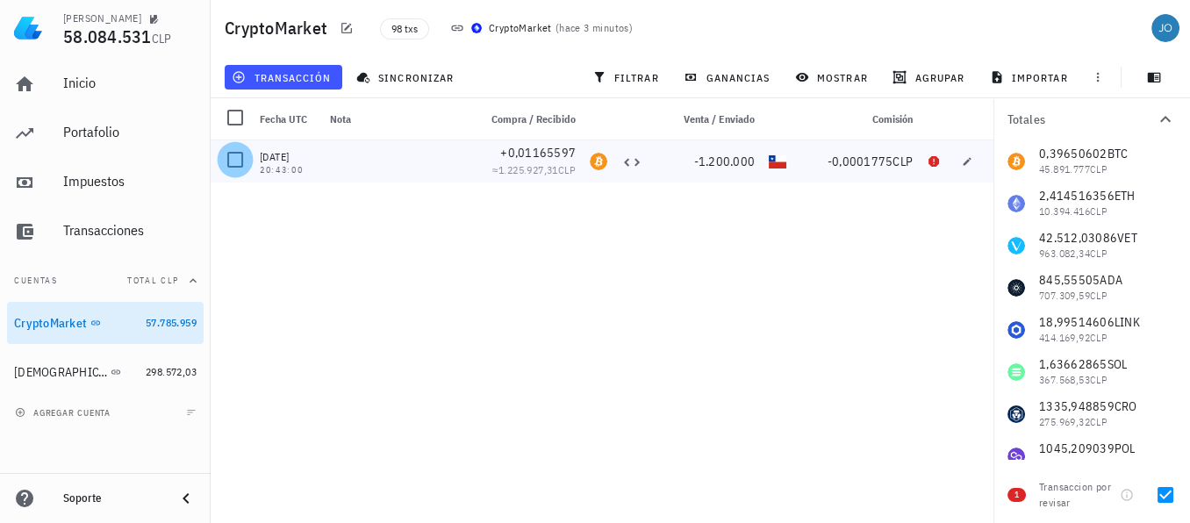
click at [232, 164] on div at bounding box center [235, 160] width 30 height 30
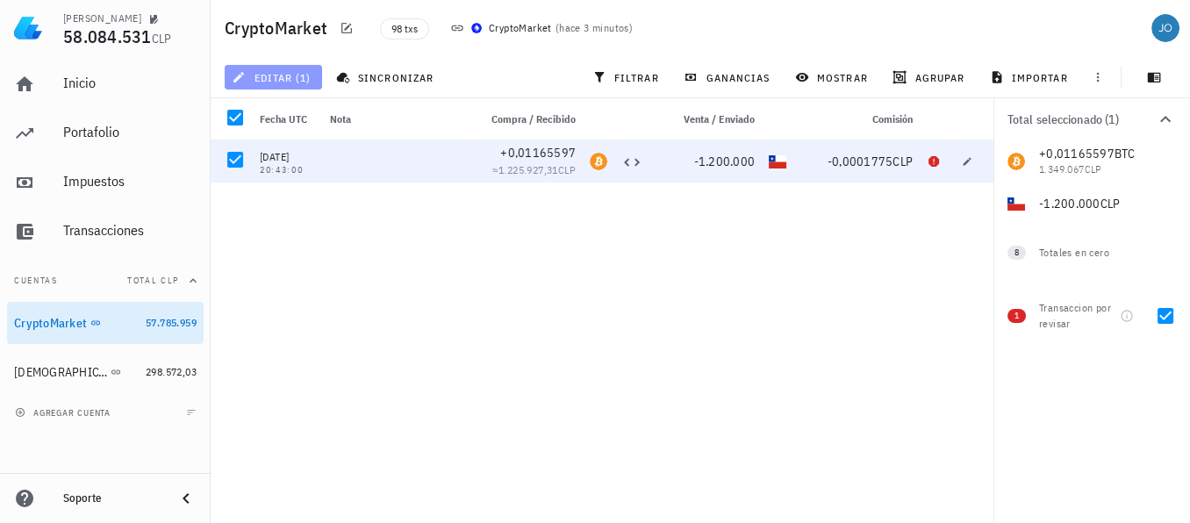
click at [297, 82] on span "editar (1)" at bounding box center [272, 77] width 75 height 14
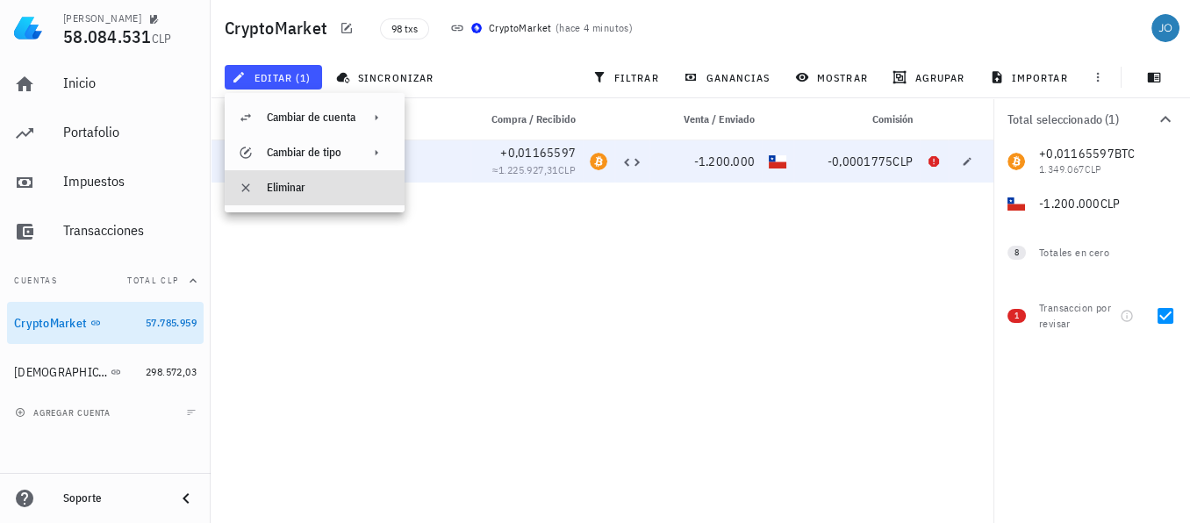
click at [276, 183] on div "Eliminar" at bounding box center [329, 188] width 124 height 14
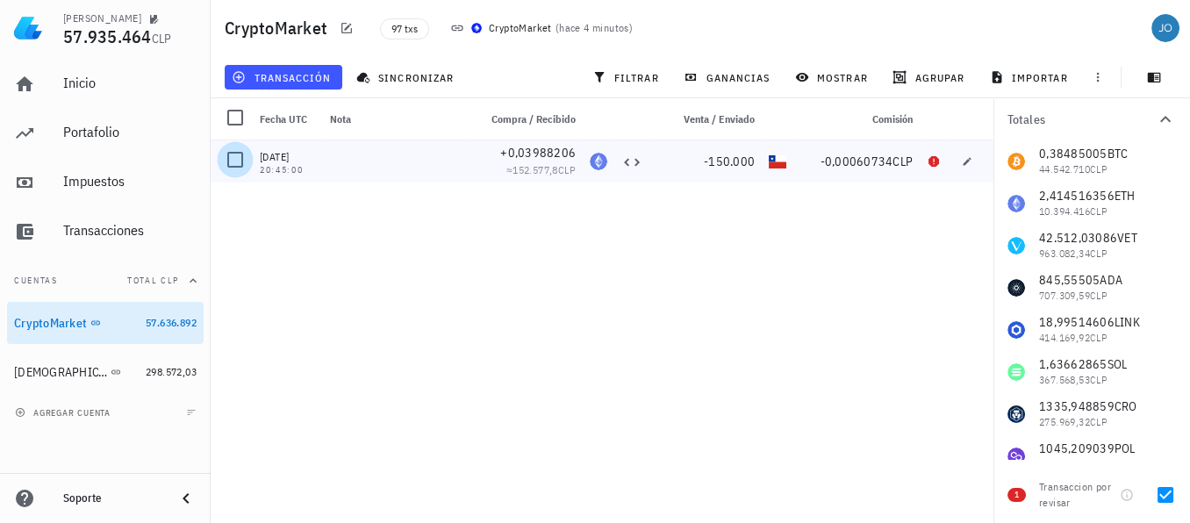
click at [239, 158] on div at bounding box center [235, 160] width 30 height 30
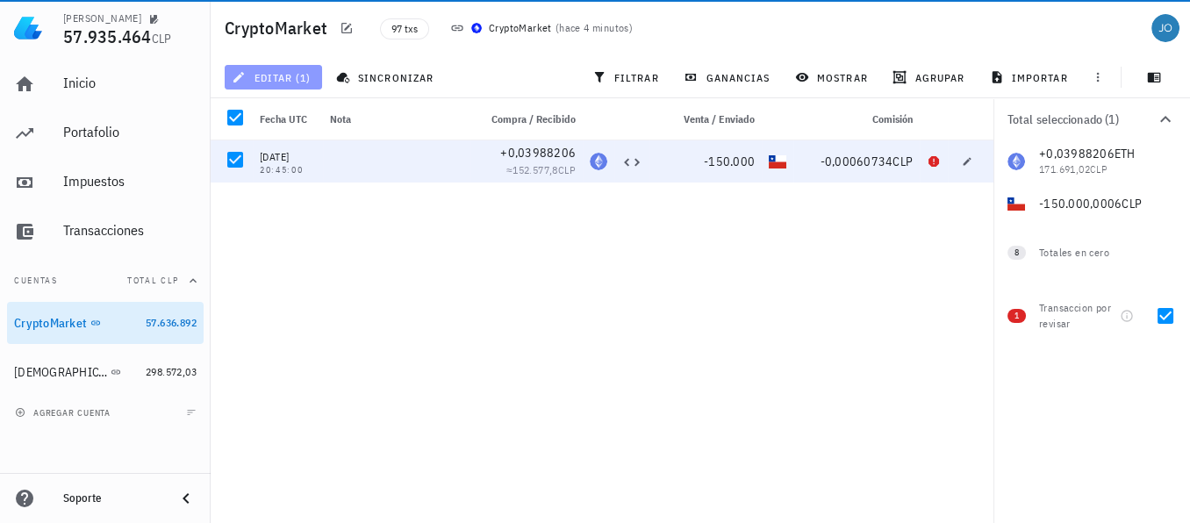
click at [285, 72] on span "editar (1)" at bounding box center [272, 77] width 75 height 14
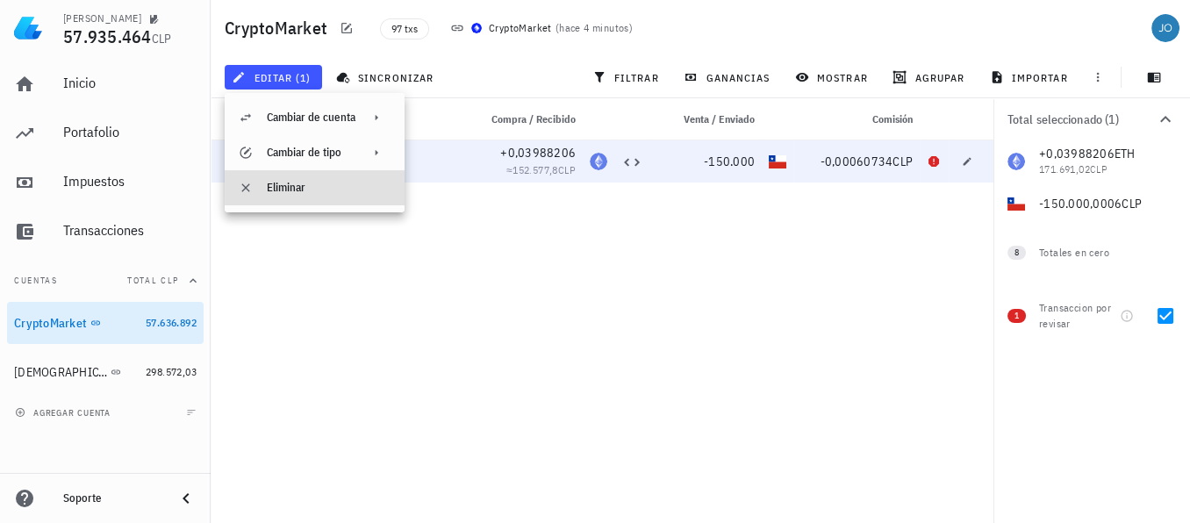
click at [288, 190] on div "Eliminar" at bounding box center [329, 188] width 124 height 14
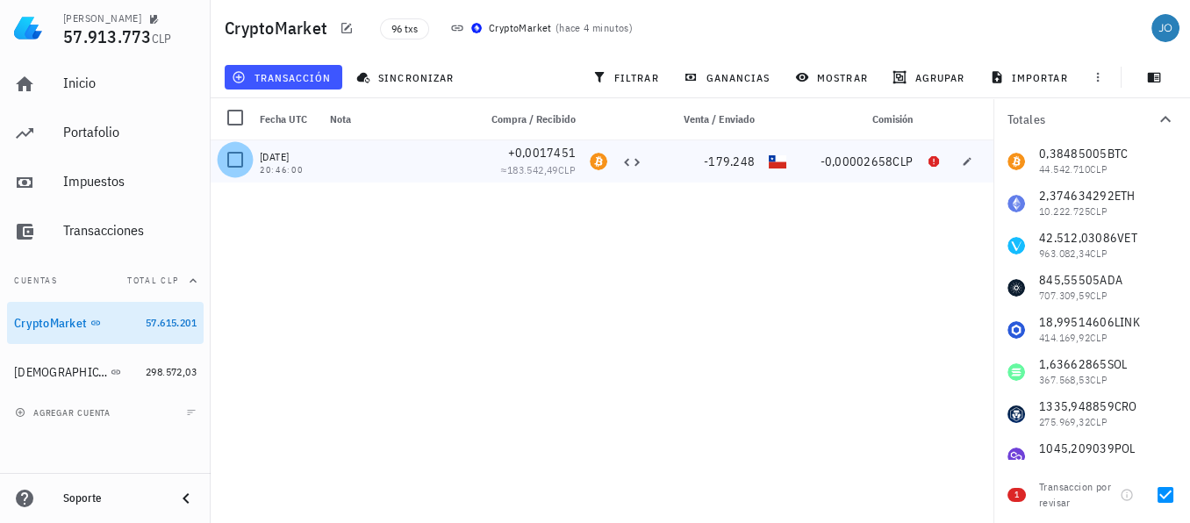
click at [236, 161] on div at bounding box center [235, 160] width 30 height 30
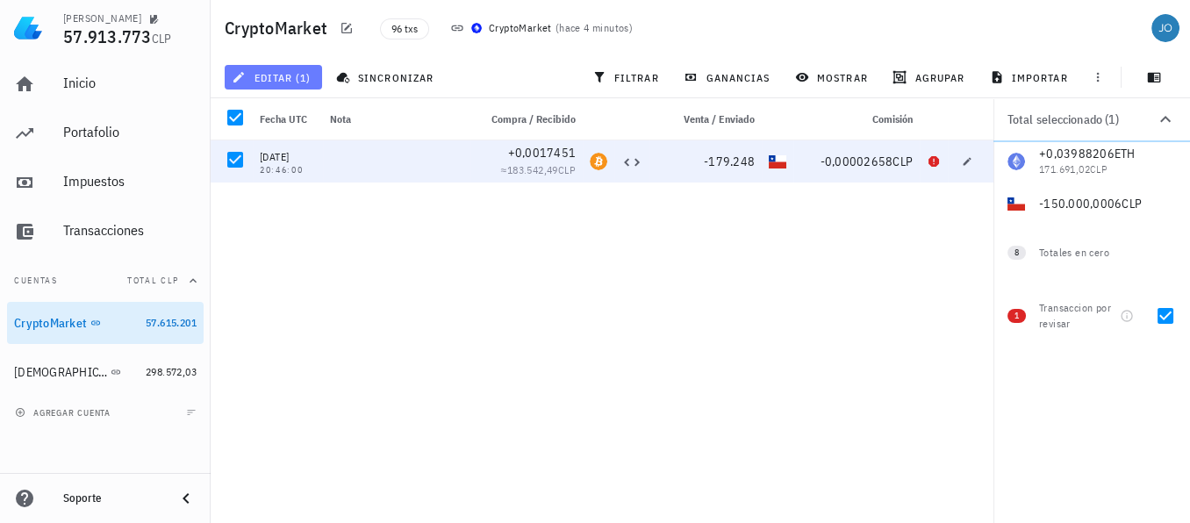
click at [296, 82] on span "editar (1)" at bounding box center [272, 77] width 75 height 14
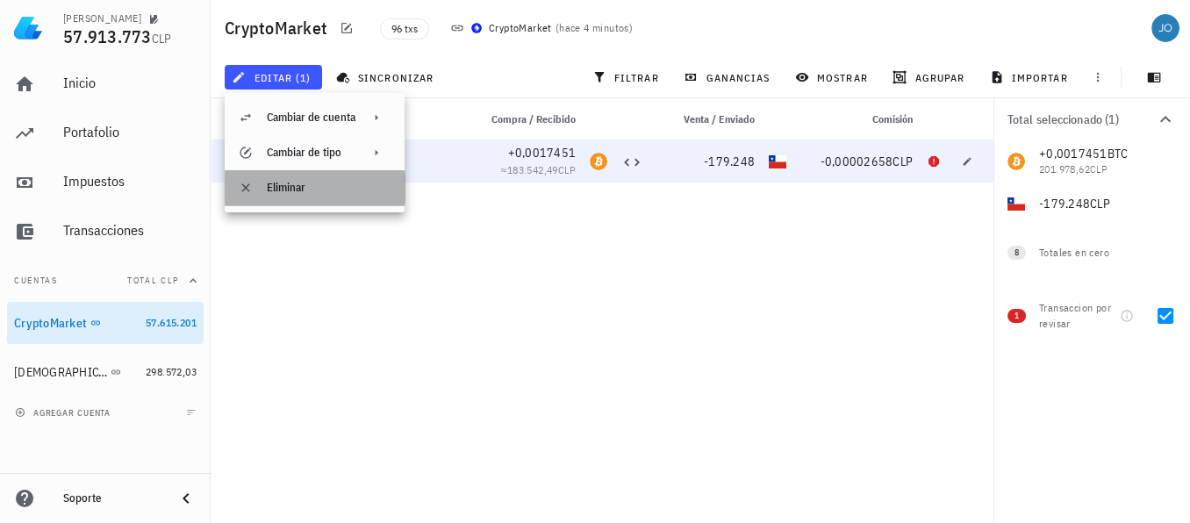
click at [306, 178] on div "Eliminar" at bounding box center [329, 188] width 124 height 28
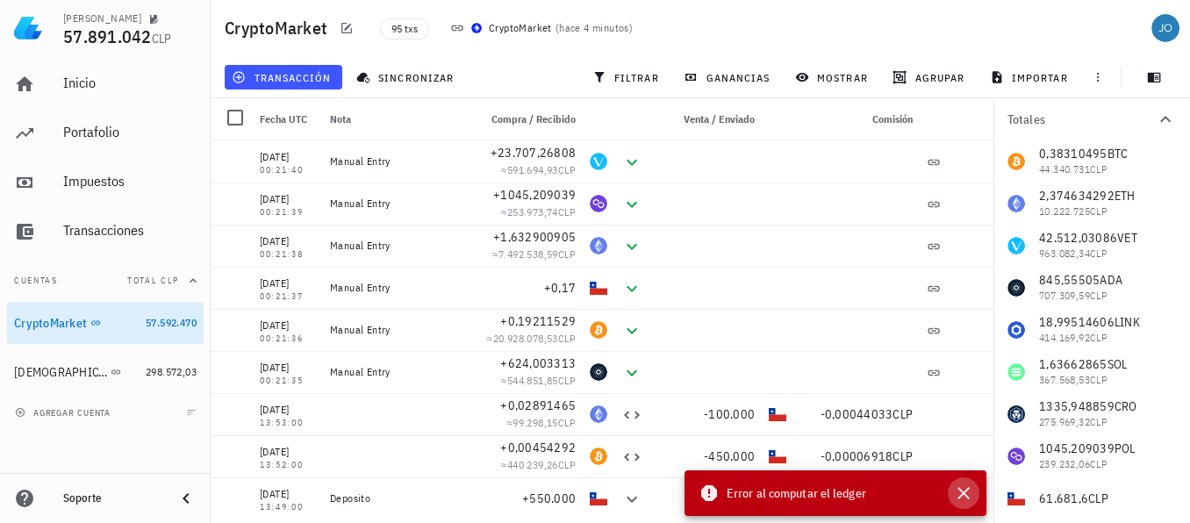
click at [963, 490] on icon "button" at bounding box center [963, 493] width 21 height 21
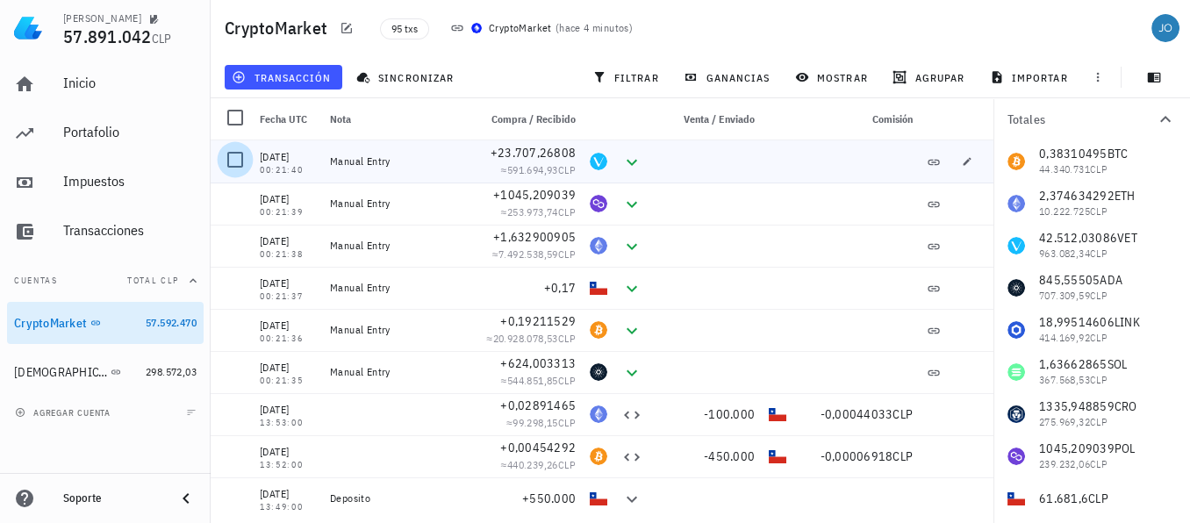
click at [233, 162] on div at bounding box center [235, 160] width 30 height 30
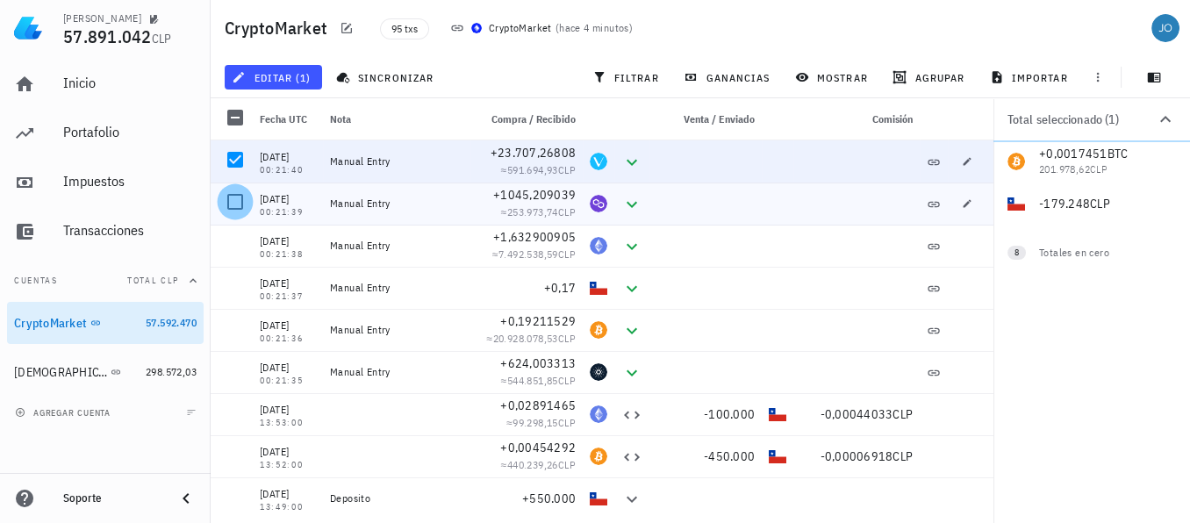
click at [237, 204] on div at bounding box center [235, 202] width 30 height 30
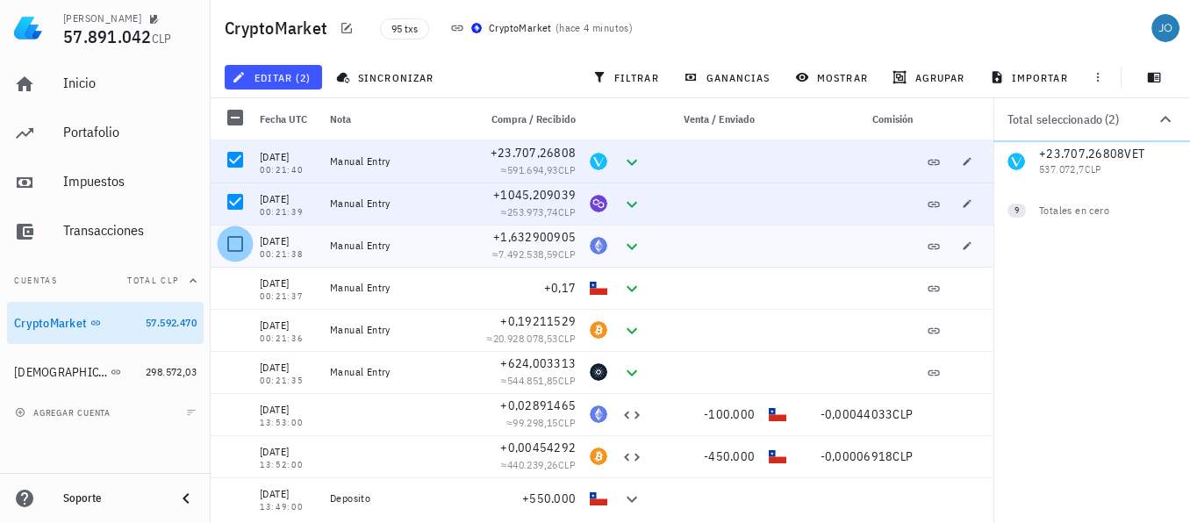
click at [237, 241] on div at bounding box center [235, 244] width 30 height 30
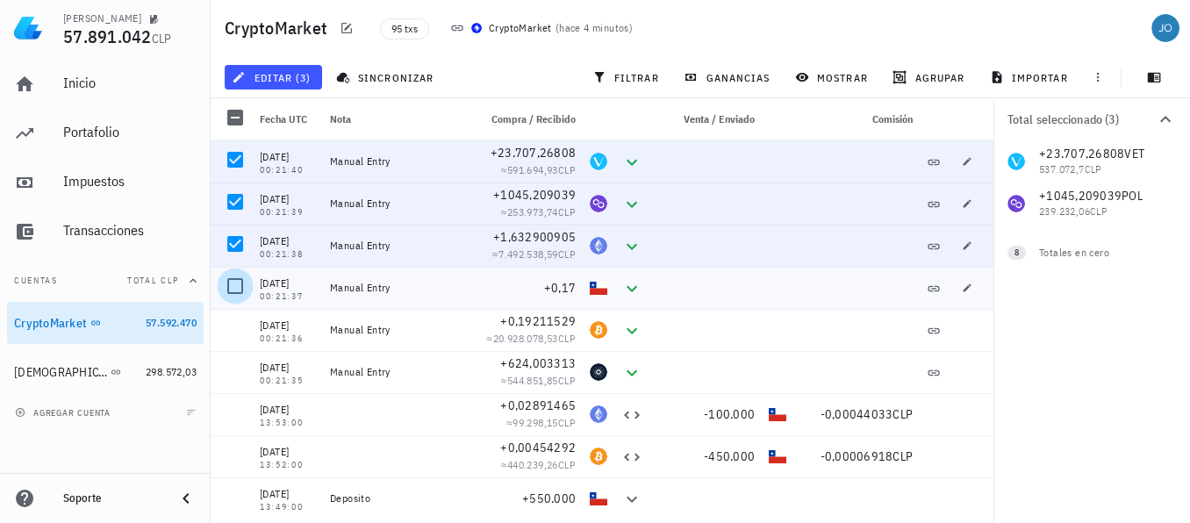
click at [237, 292] on div at bounding box center [235, 286] width 30 height 30
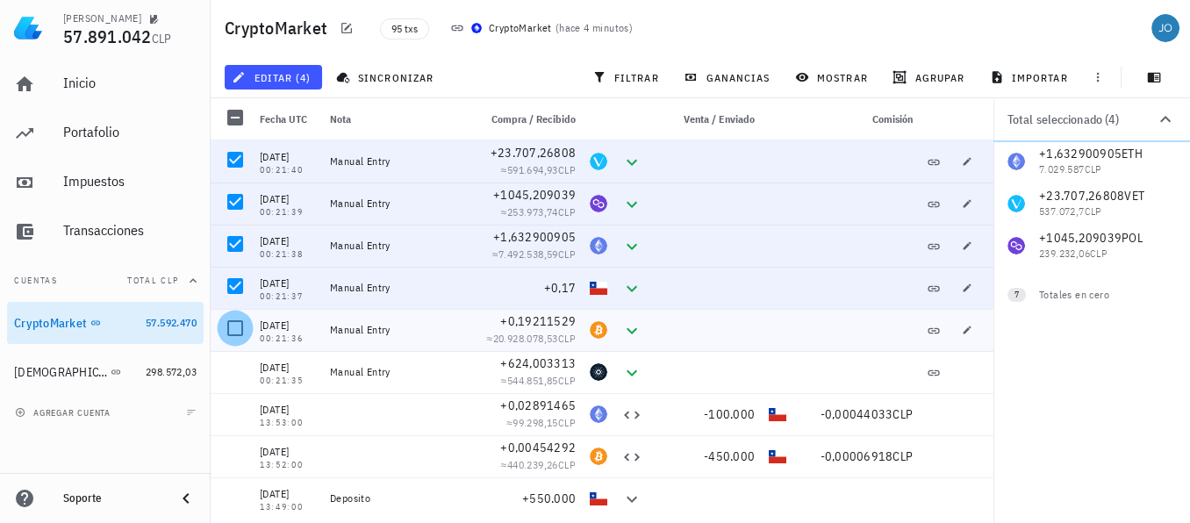
click at [235, 334] on div at bounding box center [235, 328] width 30 height 30
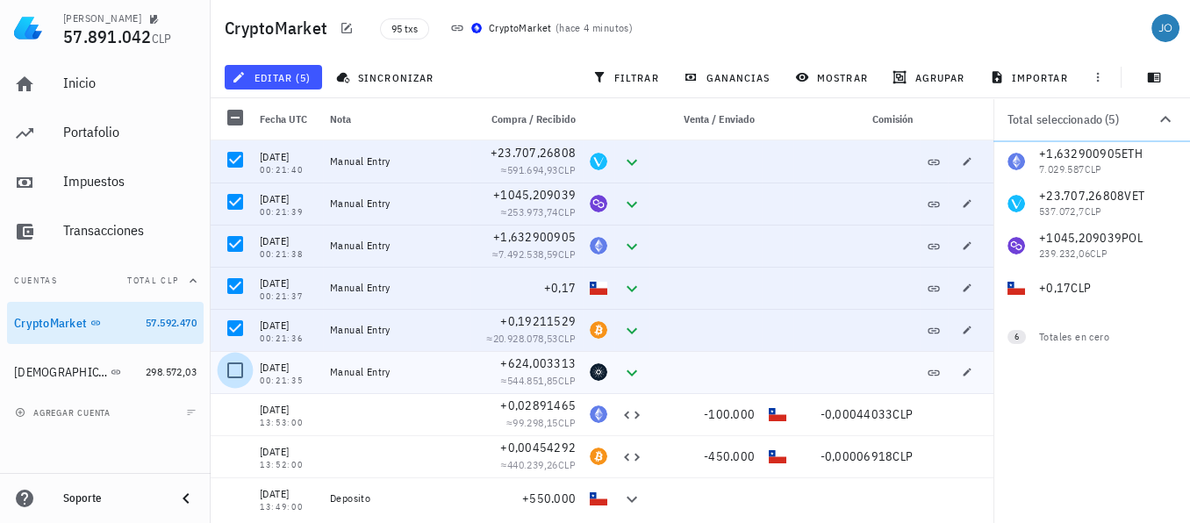
click at [236, 364] on div at bounding box center [235, 370] width 30 height 30
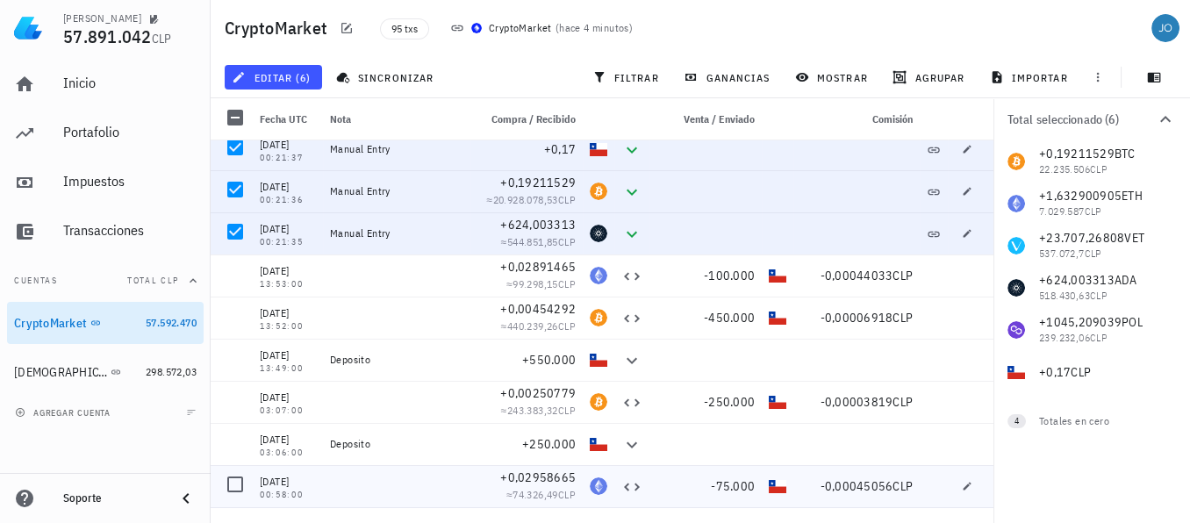
scroll to position [90, 0]
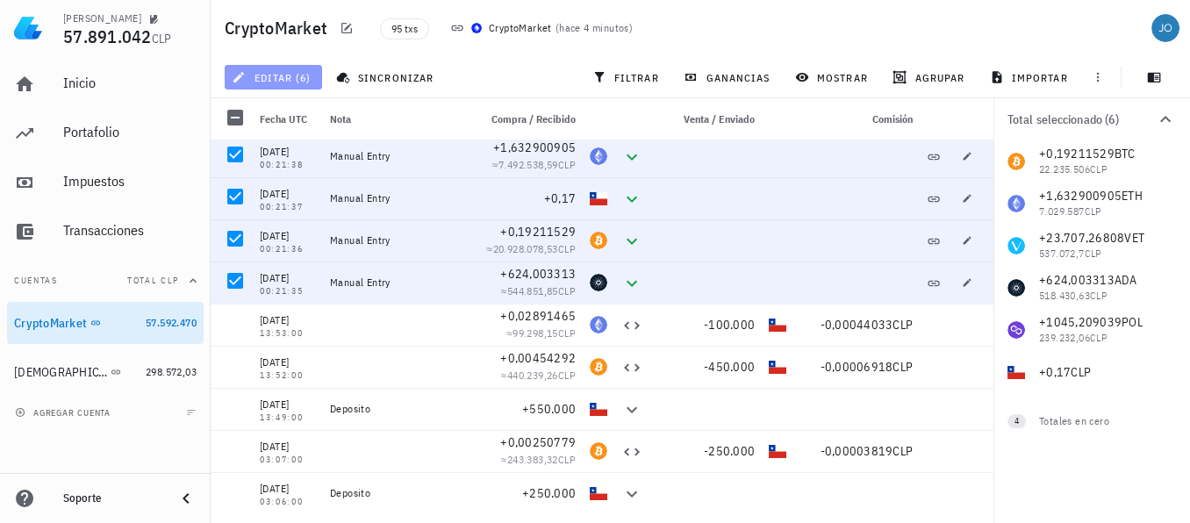
click at [283, 77] on span "editar (6)" at bounding box center [272, 77] width 75 height 14
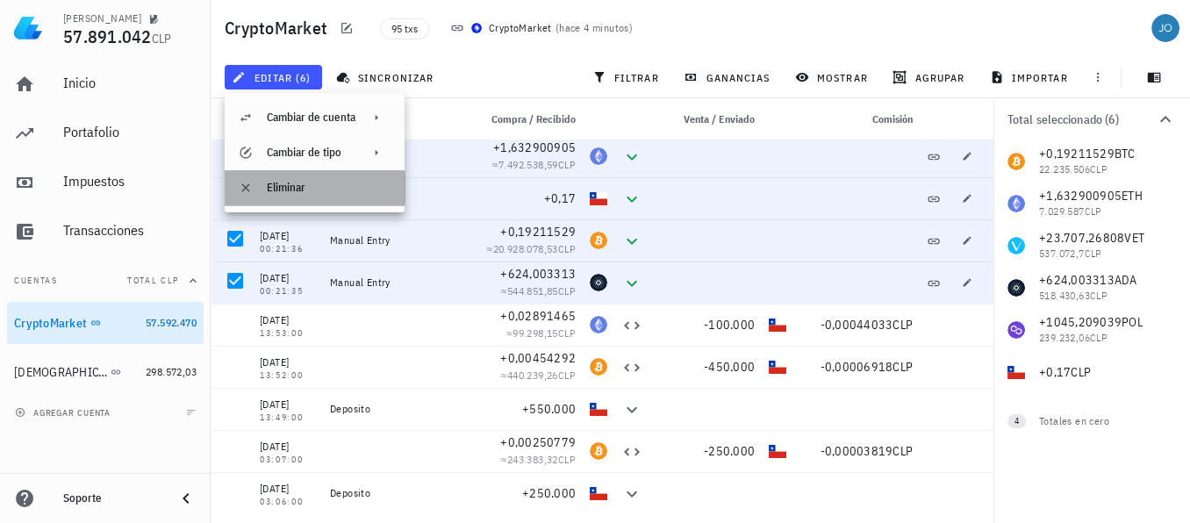
click at [283, 184] on div "Eliminar" at bounding box center [329, 188] width 124 height 14
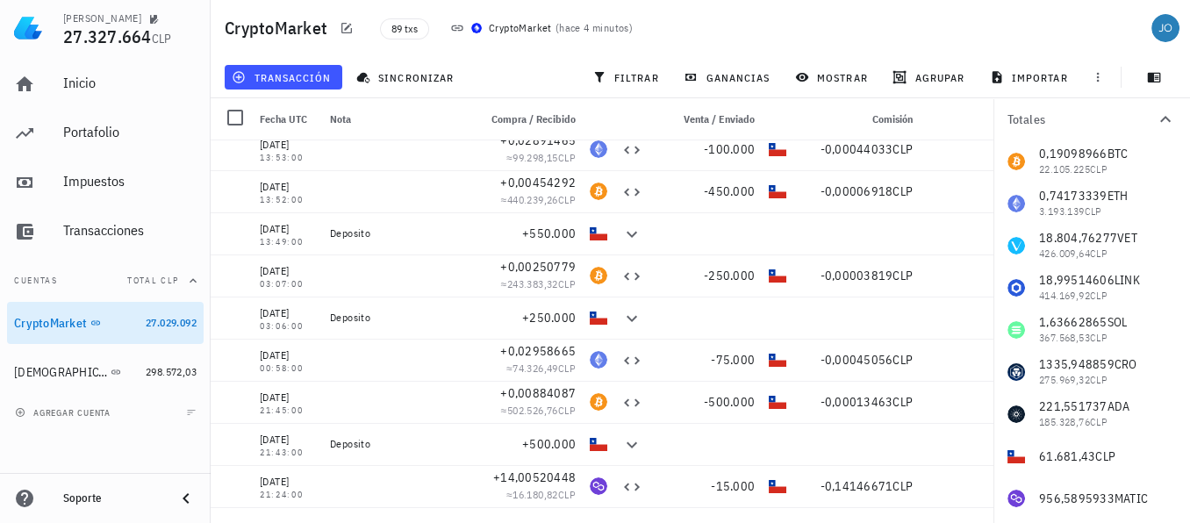
scroll to position [0, 0]
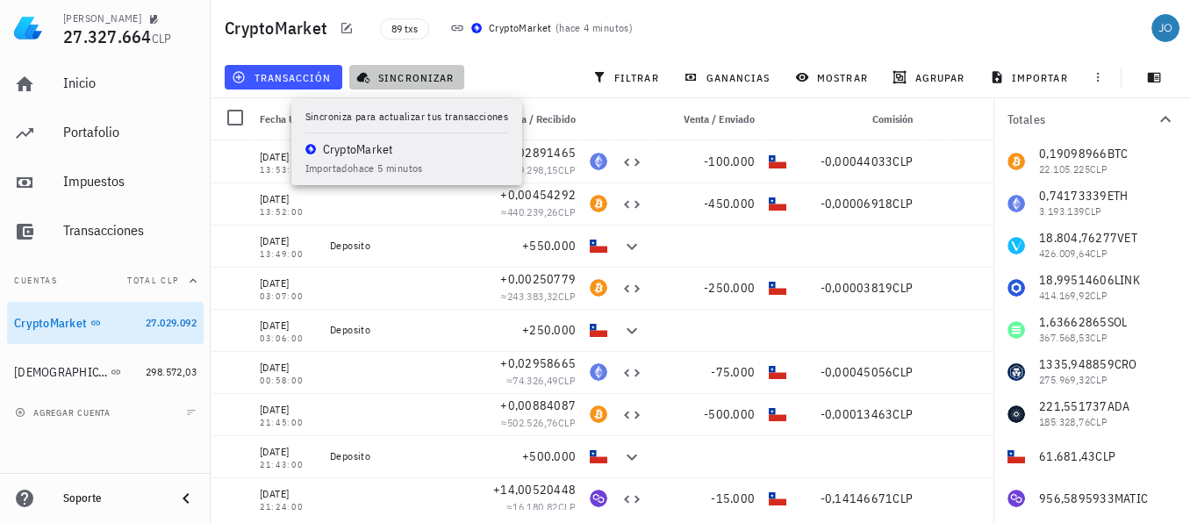
click at [425, 67] on button "sincronizar" at bounding box center [407, 77] width 116 height 25
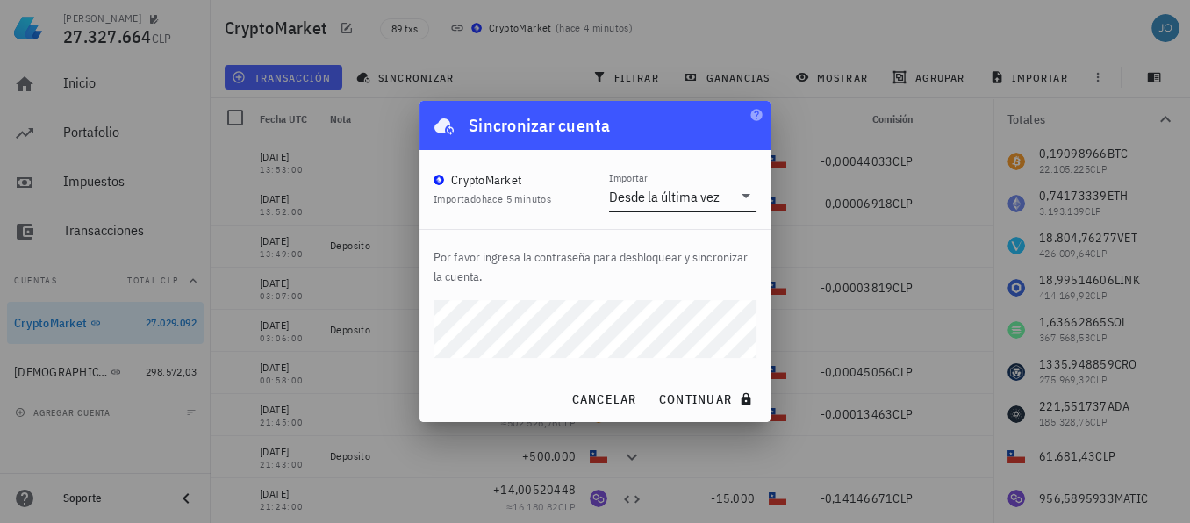
click at [750, 198] on icon at bounding box center [745, 195] width 21 height 21
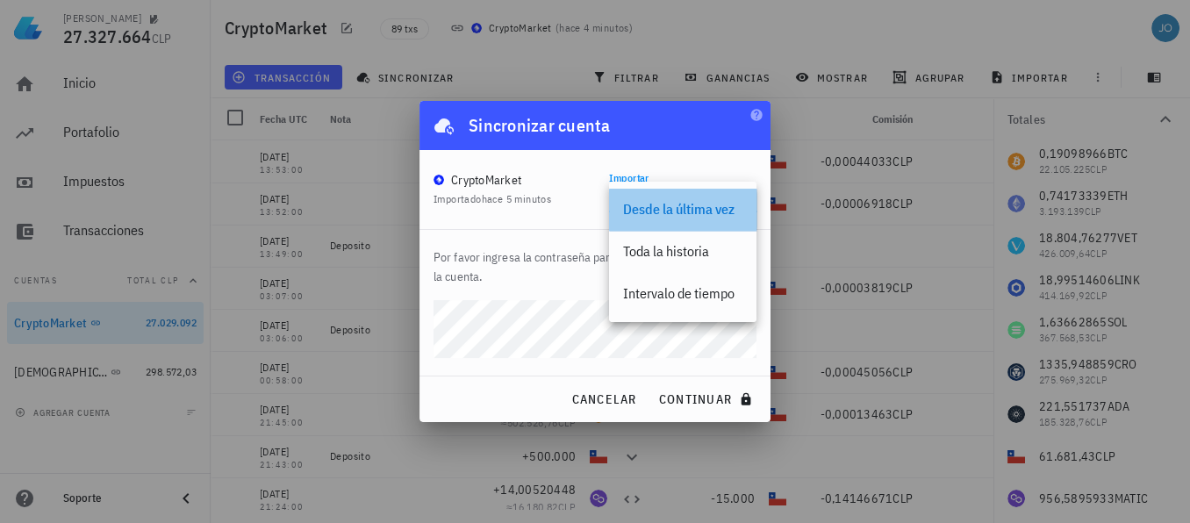
click at [749, 197] on div "Desde la última vez" at bounding box center [682, 210] width 147 height 42
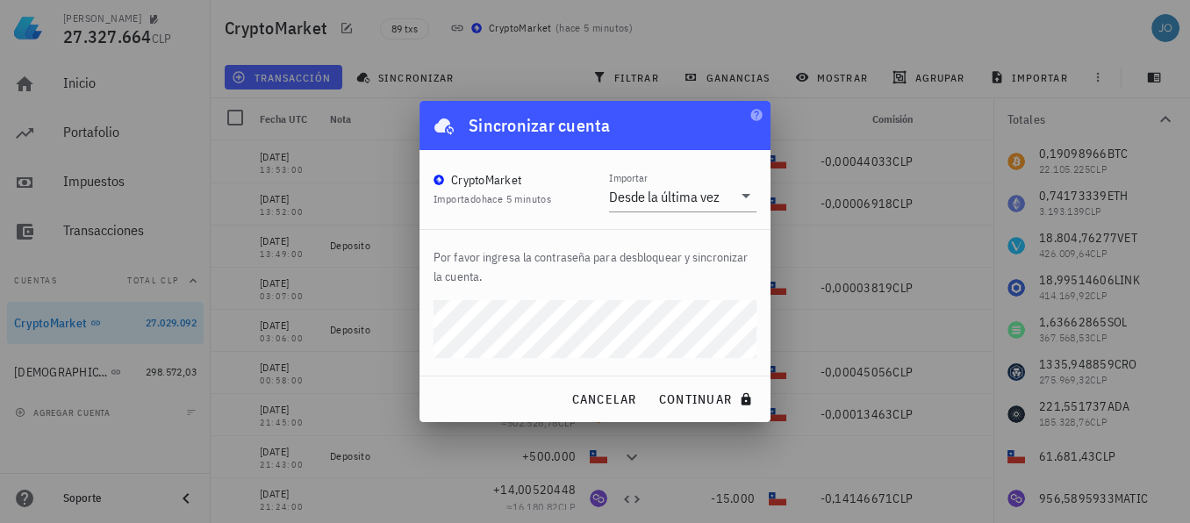
click at [412, 318] on div "[PERSON_NAME] 27.327.664 CLP Inicio [GEOGRAPHIC_DATA] Impuestos [GEOGRAPHIC_DAT…" at bounding box center [595, 261] width 1190 height 523
click at [651, 383] on button "continuar" at bounding box center [707, 399] width 112 height 32
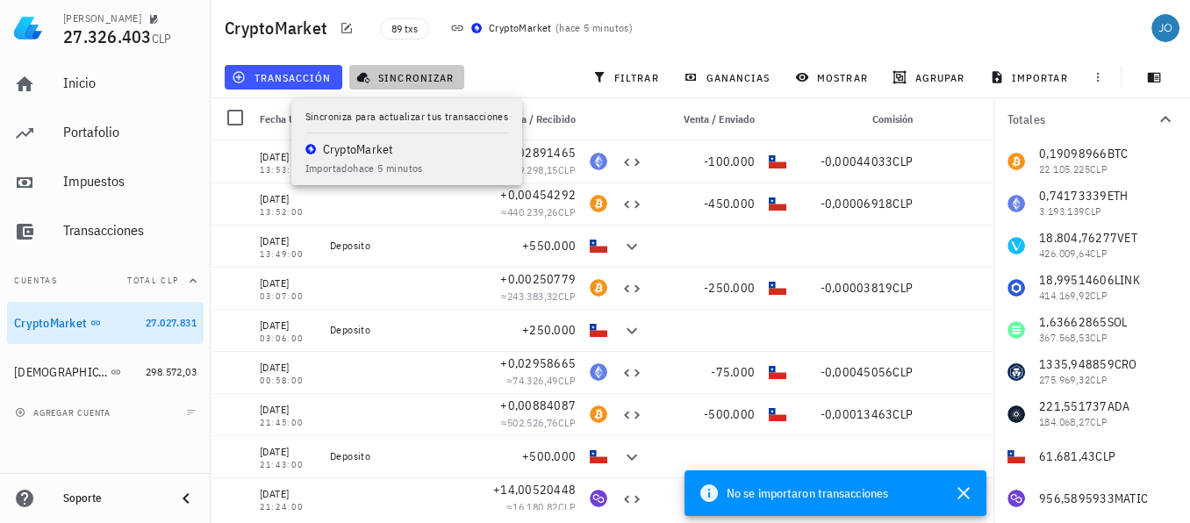
click at [395, 74] on span "sincronizar" at bounding box center [407, 77] width 94 height 14
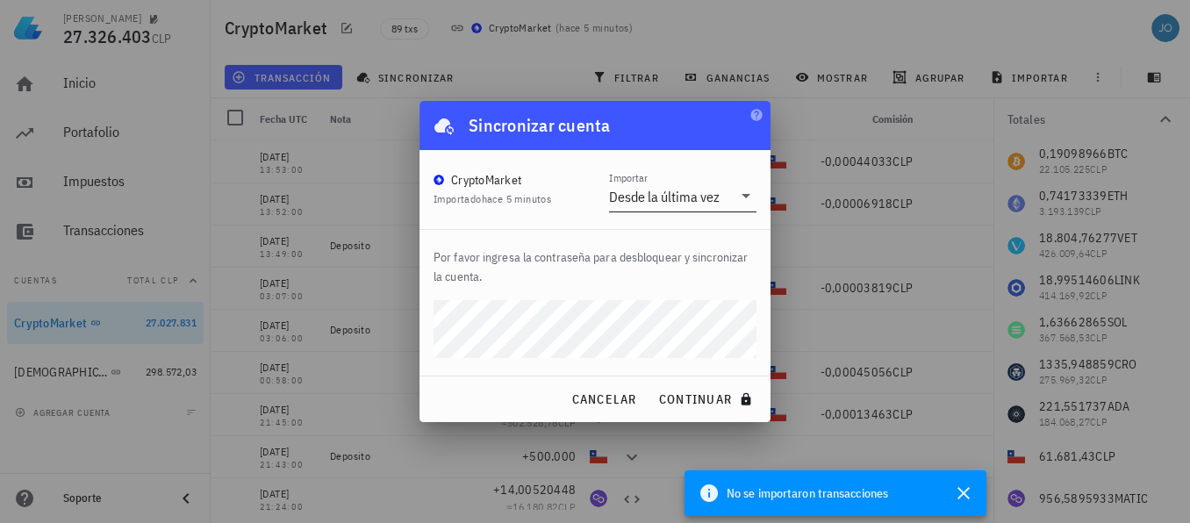
click at [727, 202] on input "Importar" at bounding box center [727, 197] width 9 height 28
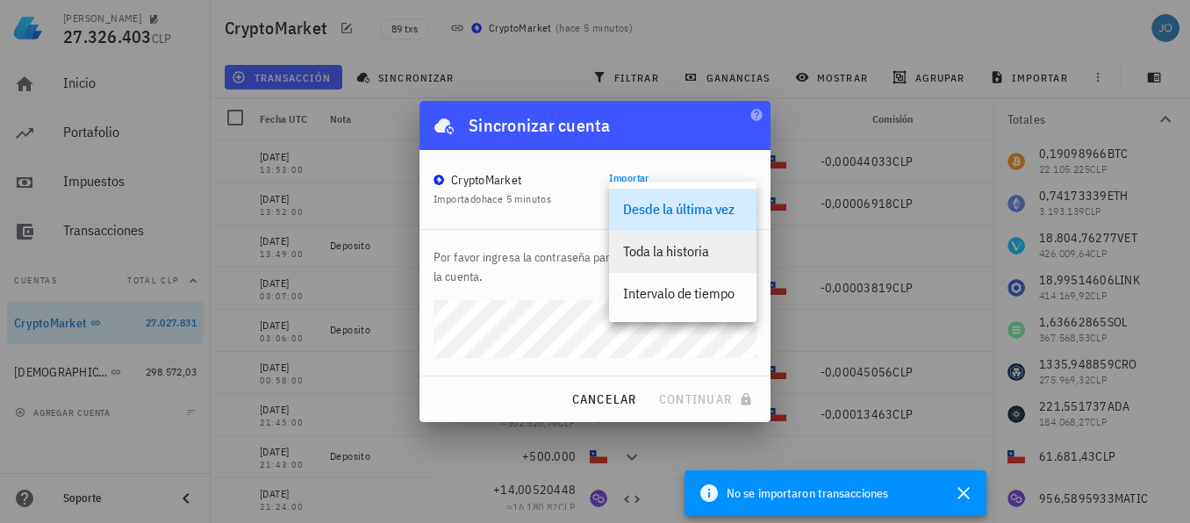
click at [687, 245] on div "Toda la historia" at bounding box center [682, 251] width 119 height 17
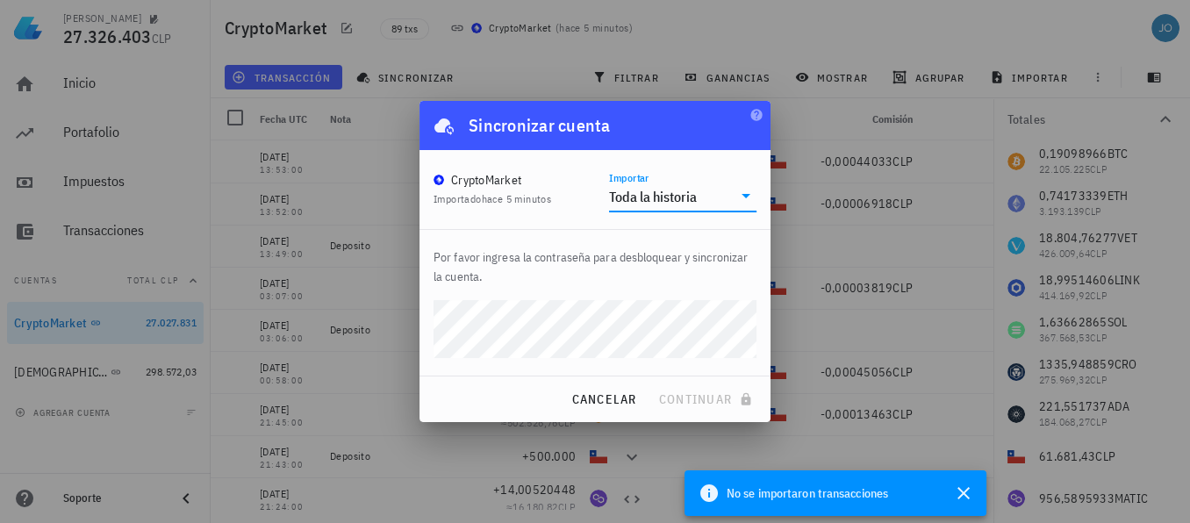
click at [738, 199] on icon at bounding box center [745, 195] width 21 height 21
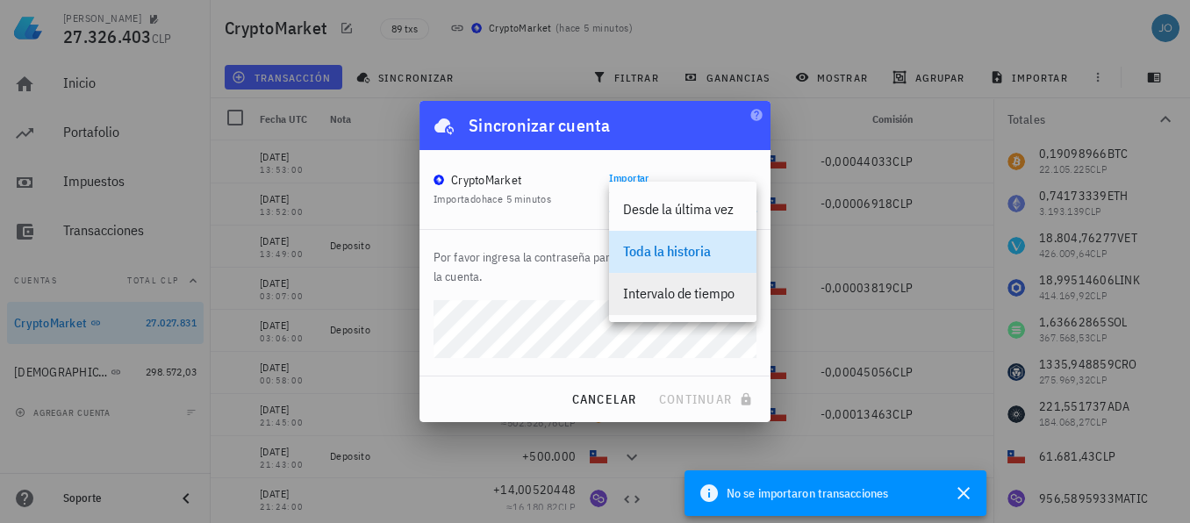
click at [688, 289] on div "Intervalo de tiempo" at bounding box center [682, 293] width 119 height 17
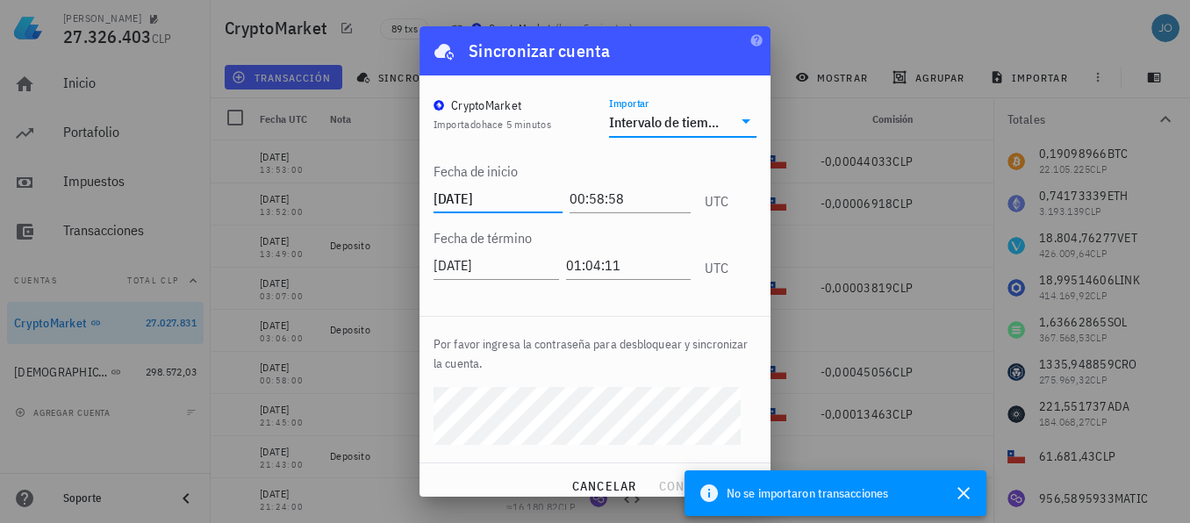
click at [476, 198] on input "[DATE]" at bounding box center [497, 198] width 129 height 28
click at [484, 198] on input "[DATE]" at bounding box center [497, 198] width 129 height 28
click at [512, 189] on input "[DATE]" at bounding box center [497, 198] width 129 height 28
type input "[DATE]"
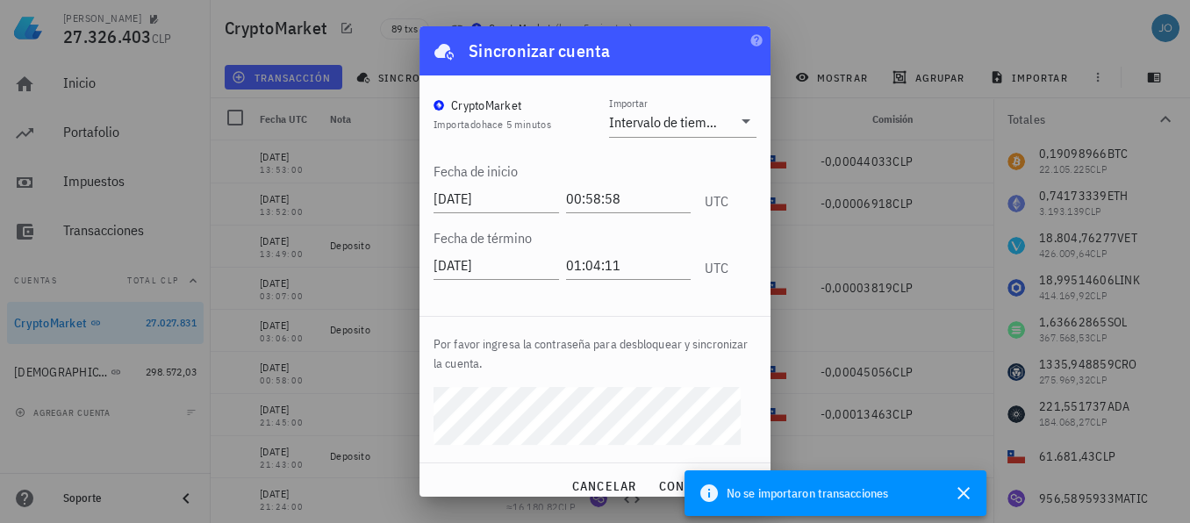
click at [651, 470] on button "continuar" at bounding box center [707, 486] width 112 height 32
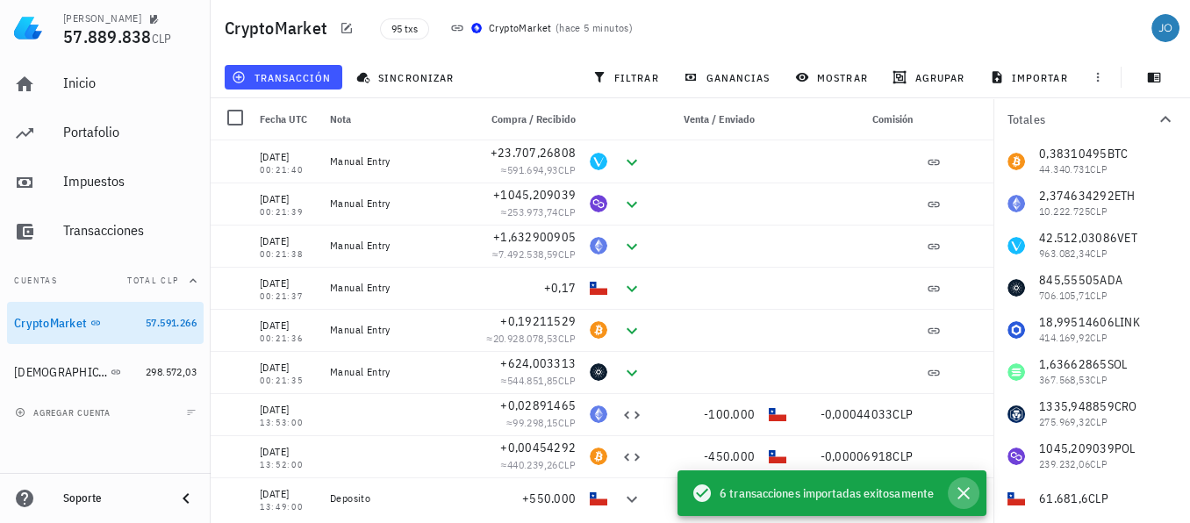
click at [963, 490] on icon "button" at bounding box center [963, 493] width 21 height 21
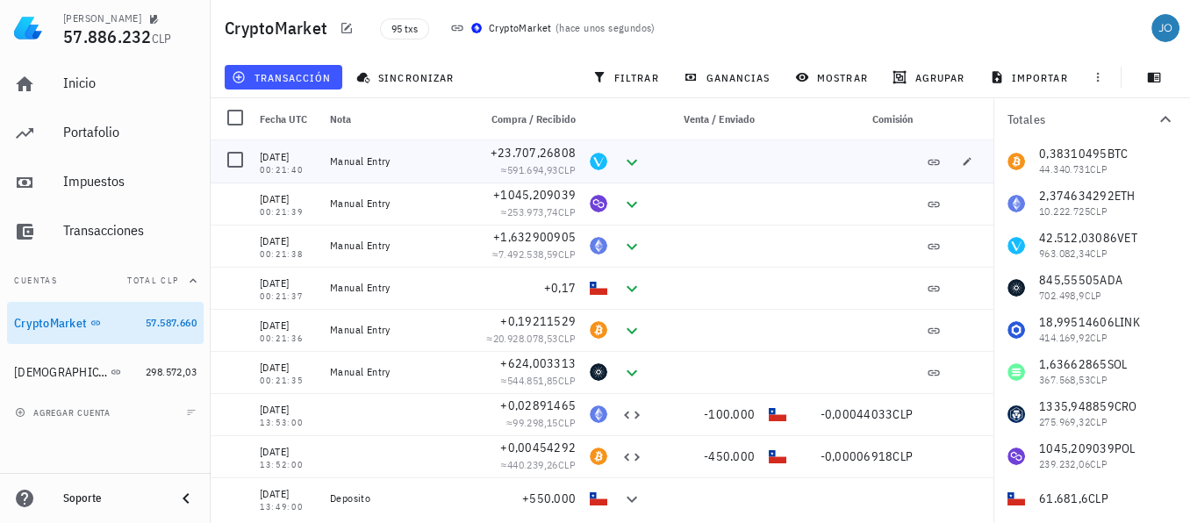
click at [369, 162] on div "Manual Entry" at bounding box center [396, 161] width 133 height 14
click at [357, 162] on div "Manual Entry" at bounding box center [396, 161] width 133 height 14
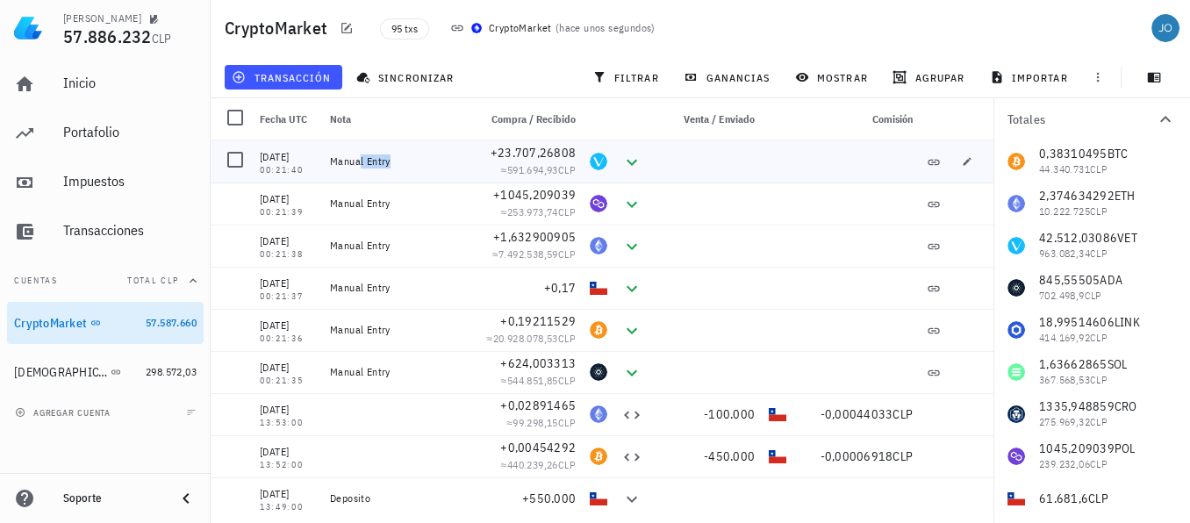
click at [357, 162] on div "Manual Entry" at bounding box center [396, 161] width 133 height 14
click at [702, 76] on span "ganancias" at bounding box center [728, 77] width 82 height 14
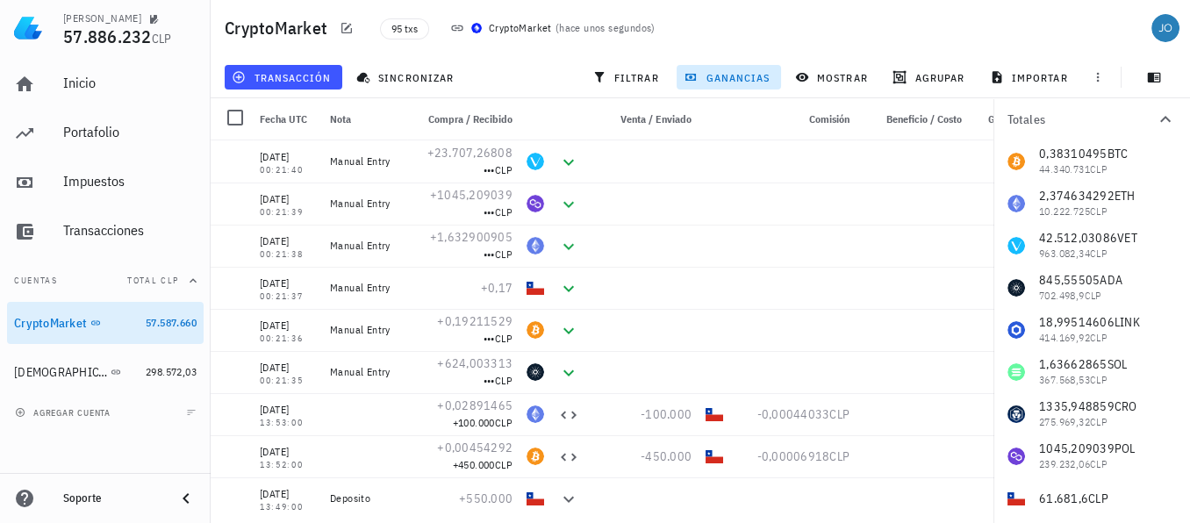
click at [741, 83] on span "ganancias" at bounding box center [728, 77] width 82 height 14
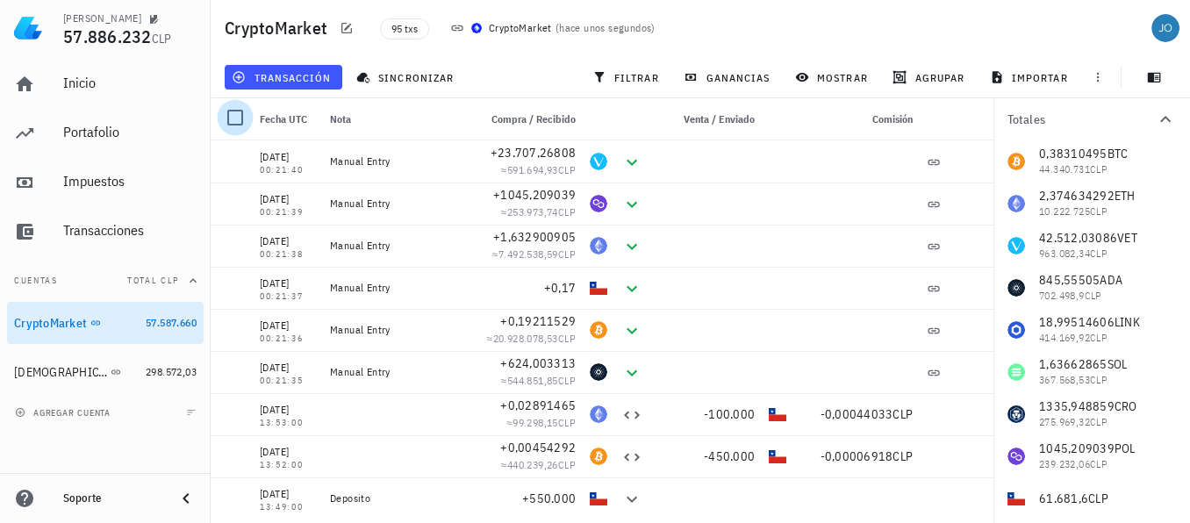
click at [240, 116] on div at bounding box center [235, 118] width 30 height 30
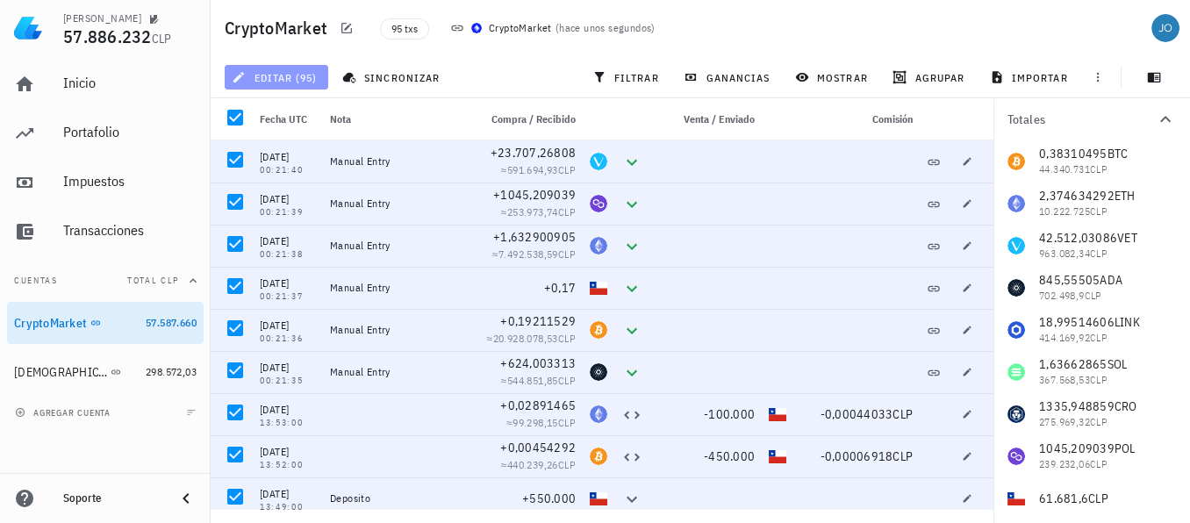
click at [275, 71] on span "editar (95)" at bounding box center [276, 77] width 82 height 14
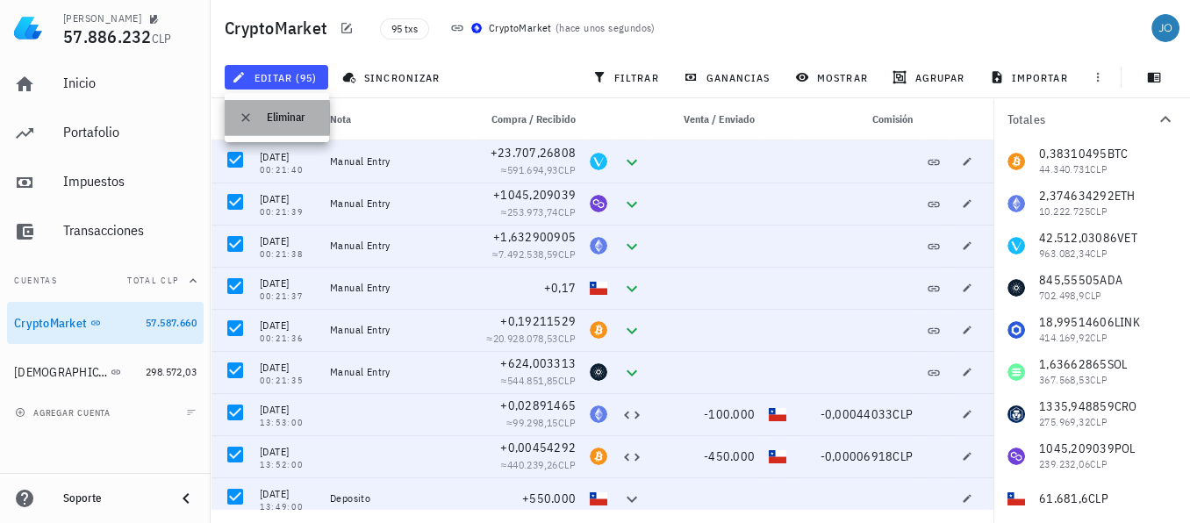
click at [279, 111] on div "Eliminar" at bounding box center [291, 118] width 48 height 14
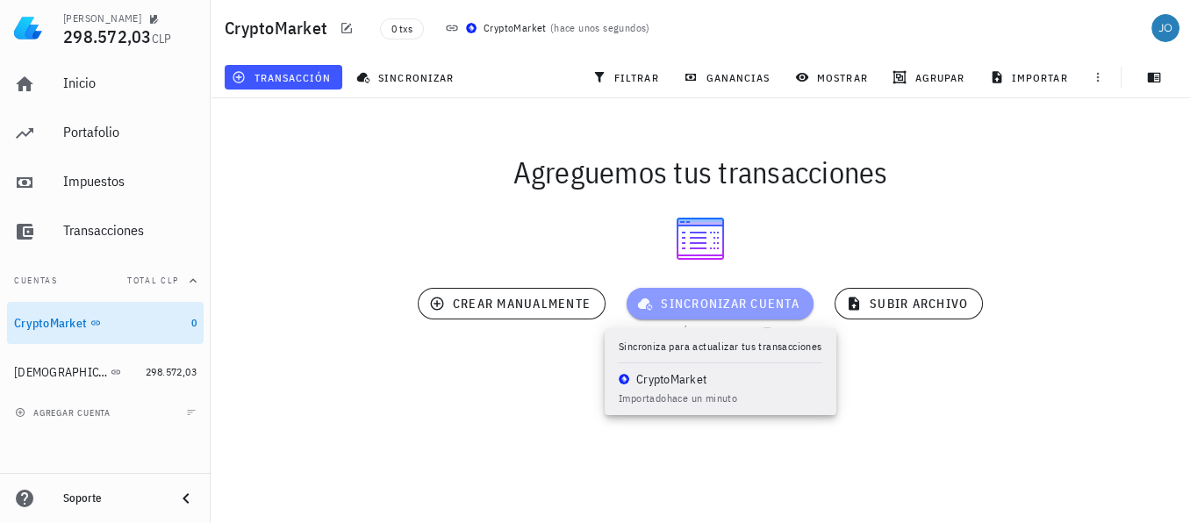
click at [708, 304] on span "sincronizar cuenta" at bounding box center [720, 304] width 159 height 16
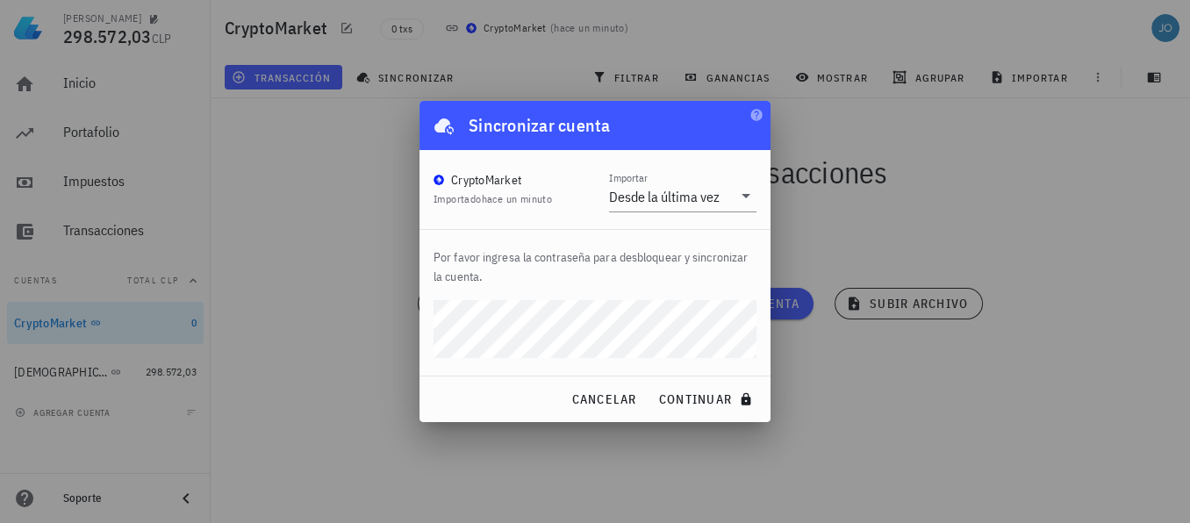
click at [419, 326] on div "Por favor ingresa la contraseña para desbloquear y sincronizar la cuenta." at bounding box center [594, 303] width 351 height 146
click at [746, 200] on icon at bounding box center [745, 195] width 21 height 21
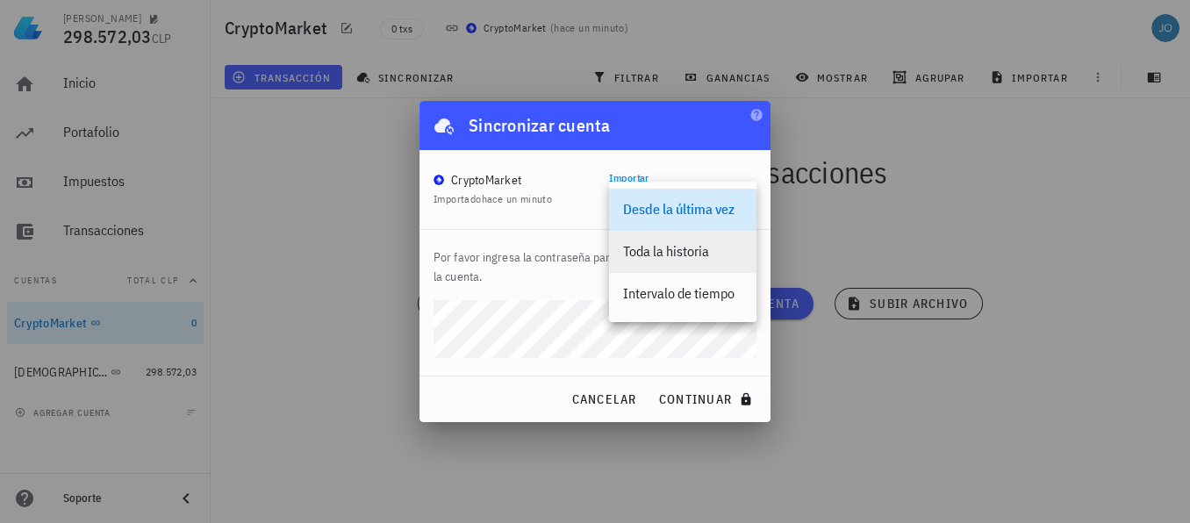
click at [689, 247] on div "Toda la historia" at bounding box center [682, 251] width 119 height 17
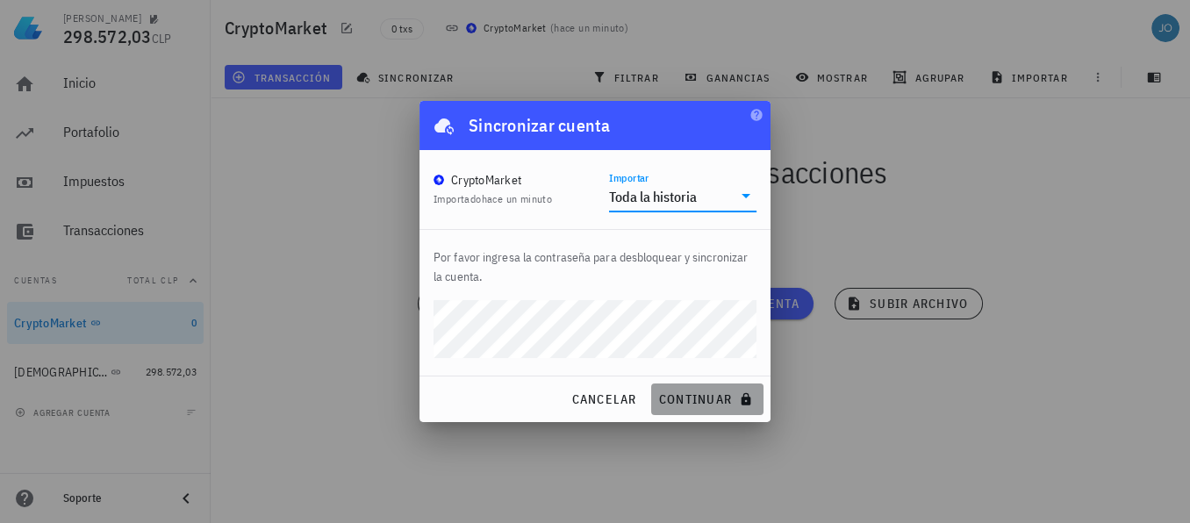
click at [710, 399] on span "continuar" at bounding box center [707, 399] width 98 height 16
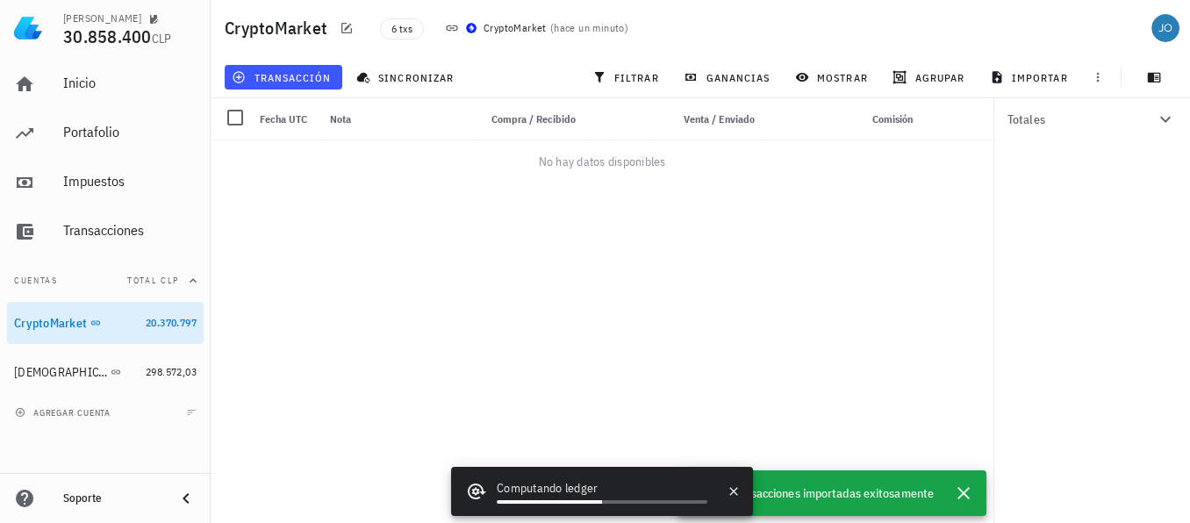
drag, startPoint x: 1135, startPoint y: 426, endPoint x: 1152, endPoint y: 489, distance: 65.6
click at [1152, 489] on div "Totales" at bounding box center [1091, 310] width 197 height 425
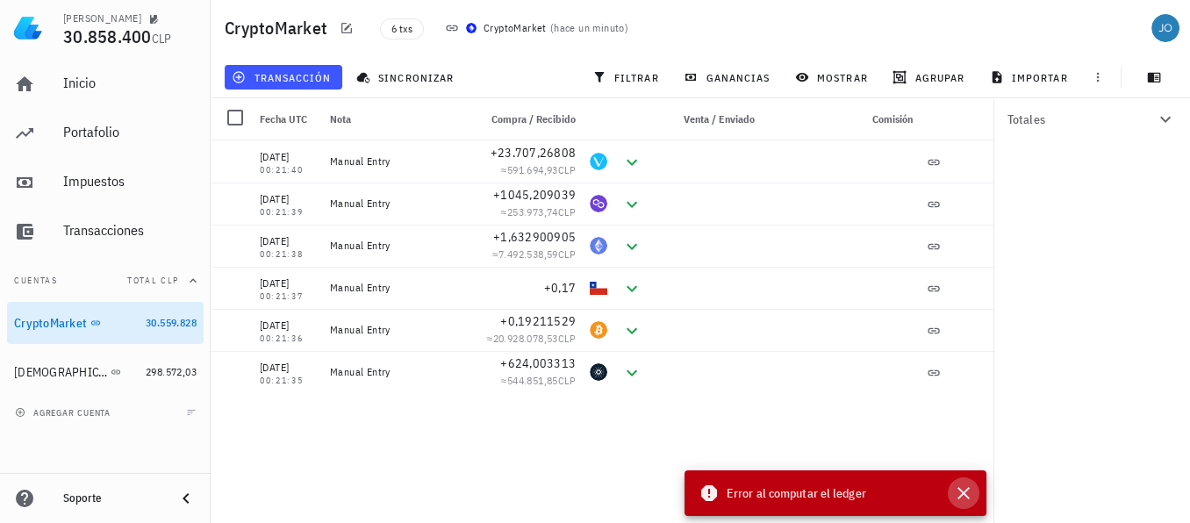
click at [965, 491] on icon "button" at bounding box center [963, 493] width 12 height 12
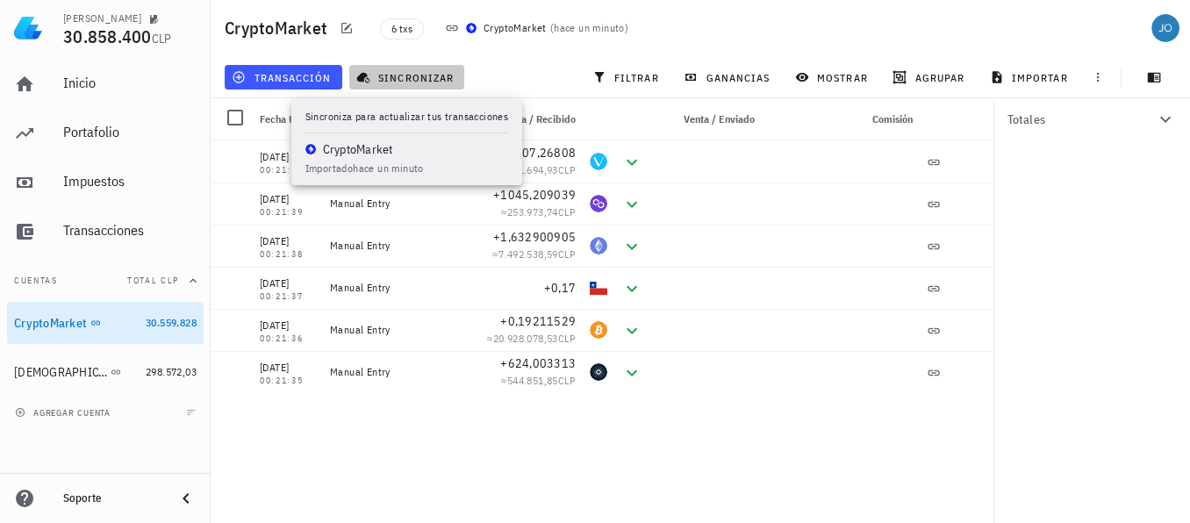
click at [382, 77] on span "sincronizar" at bounding box center [407, 77] width 94 height 14
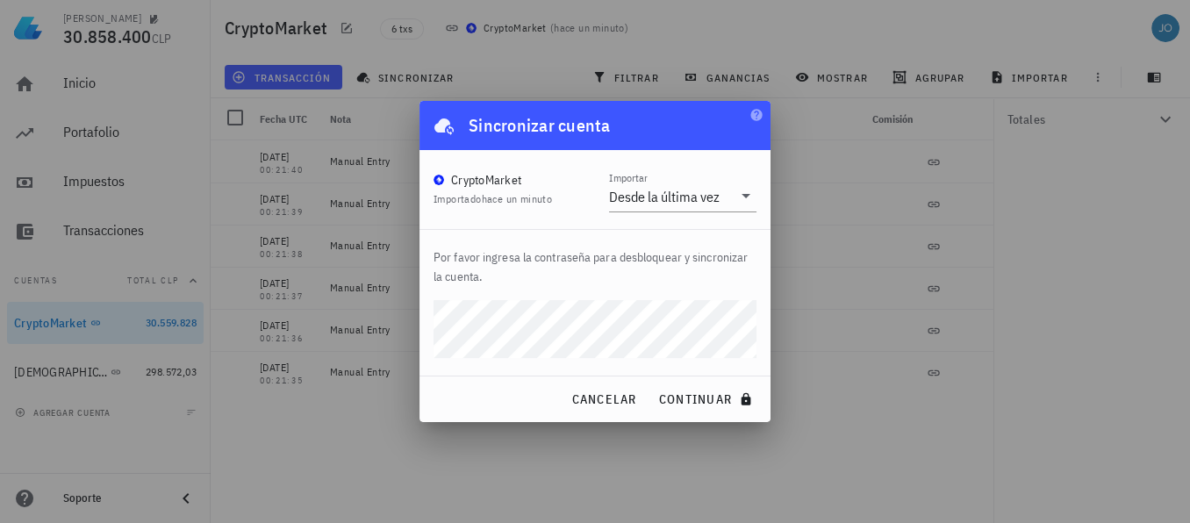
click at [651, 383] on button "continuar" at bounding box center [707, 399] width 112 height 32
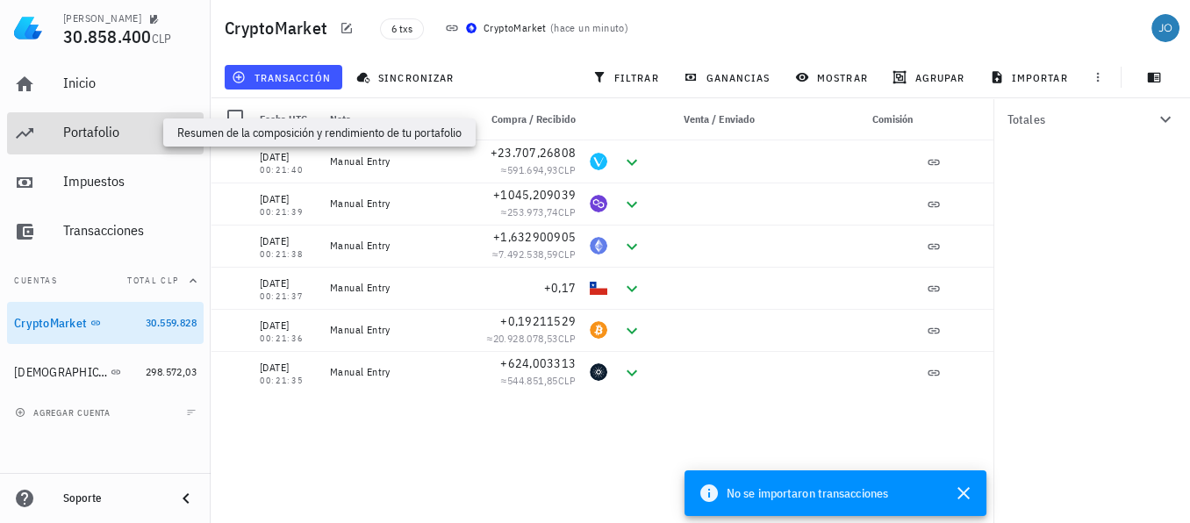
click at [82, 129] on div "Portafolio" at bounding box center [129, 132] width 133 height 17
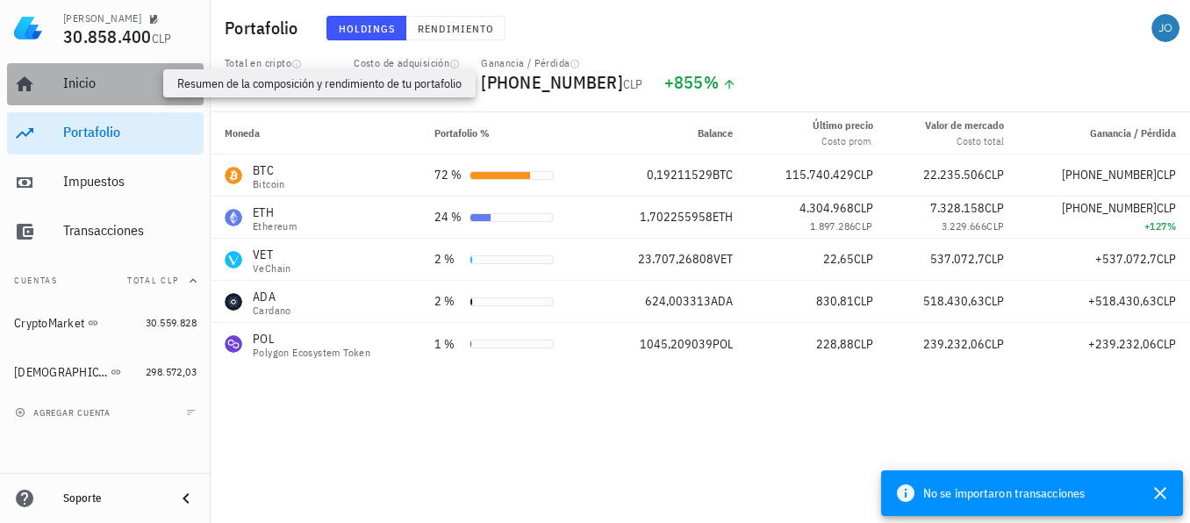
click at [94, 83] on div "Inicio" at bounding box center [129, 83] width 133 height 17
